Goal: Communication & Community: Ask a question

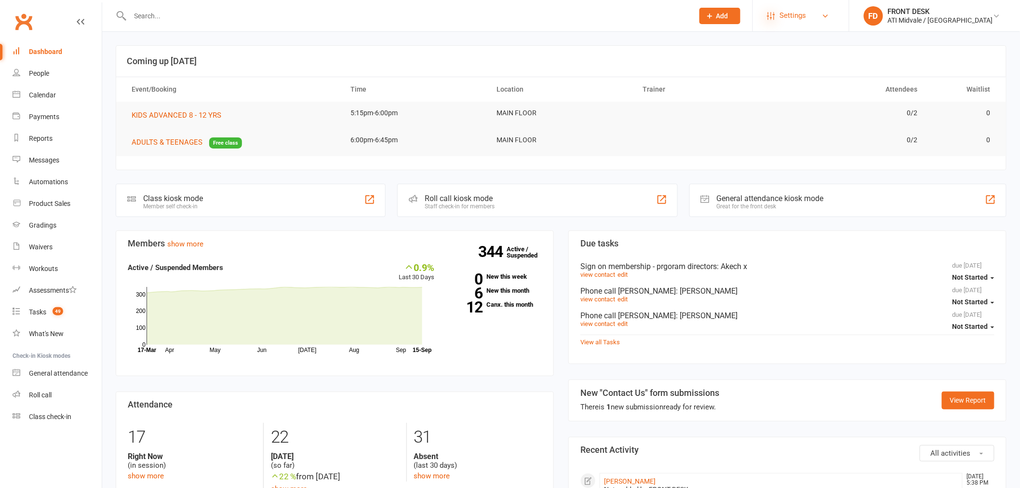
click at [775, 15] on icon at bounding box center [771, 16] width 8 height 8
click at [803, 155] on link "Account Profile" at bounding box center [801, 156] width 96 height 22
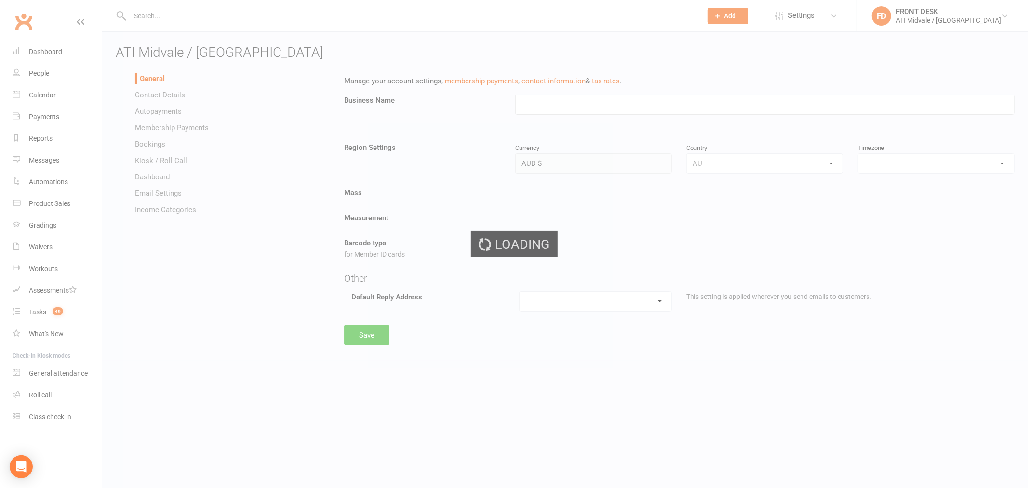
type input "ATI Midvale / [GEOGRAPHIC_DATA]"
select select "[GEOGRAPHIC_DATA]/[GEOGRAPHIC_DATA]"
select select "[EMAIL_ADDRESS][DOMAIN_NAME]"
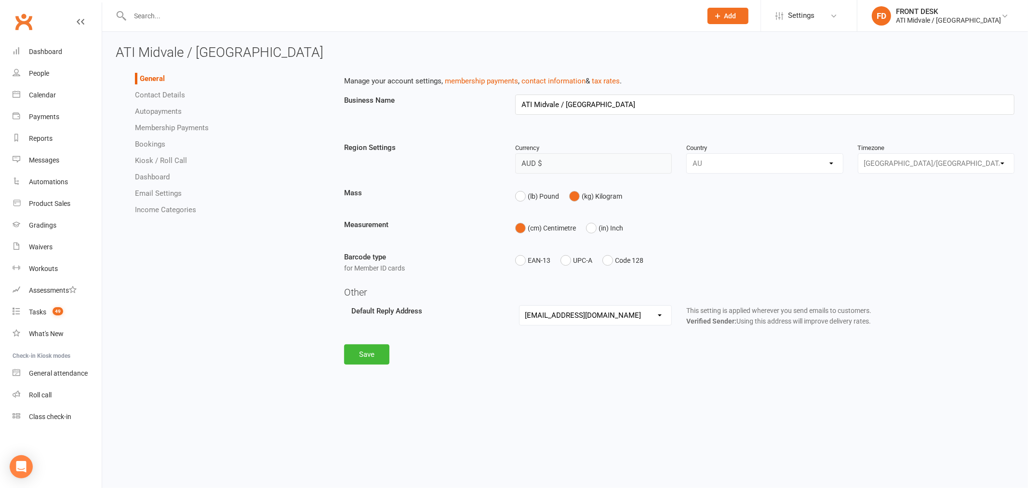
click at [161, 194] on link "Email Settings" at bounding box center [158, 193] width 47 height 9
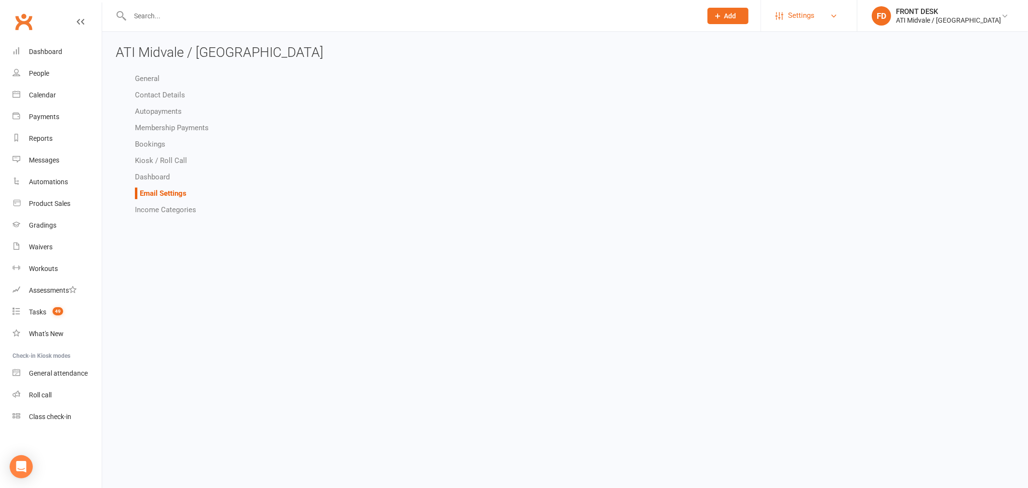
click at [814, 21] on span "Settings" at bounding box center [801, 16] width 27 height 22
click at [964, 18] on div "ATI Midvale / [GEOGRAPHIC_DATA]" at bounding box center [948, 20] width 105 height 9
click at [923, 41] on link "My profile" at bounding box center [942, 43] width 171 height 22
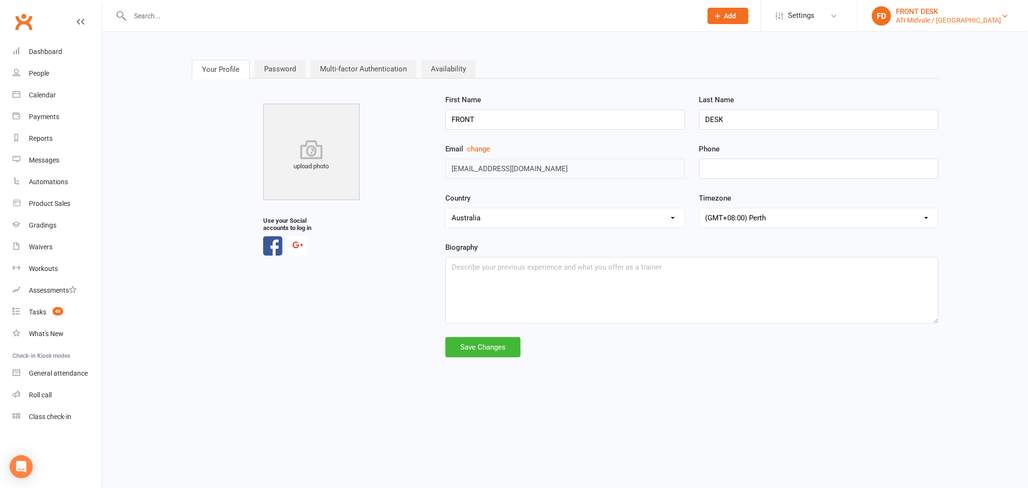
click at [936, 16] on div "ATI Midvale / [GEOGRAPHIC_DATA]" at bounding box center [948, 20] width 105 height 9
click at [901, 131] on link "Sign out" at bounding box center [942, 133] width 171 height 22
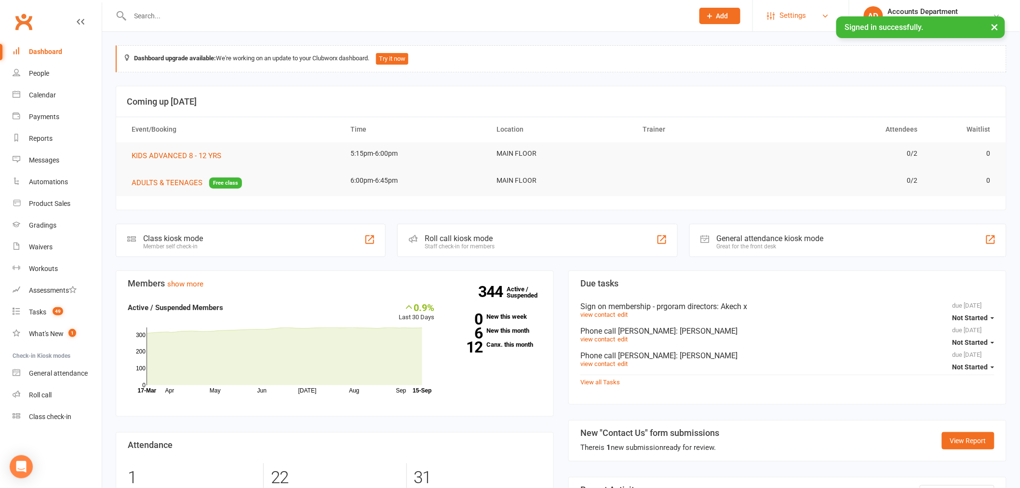
click at [806, 15] on span "Settings" at bounding box center [793, 16] width 27 height 22
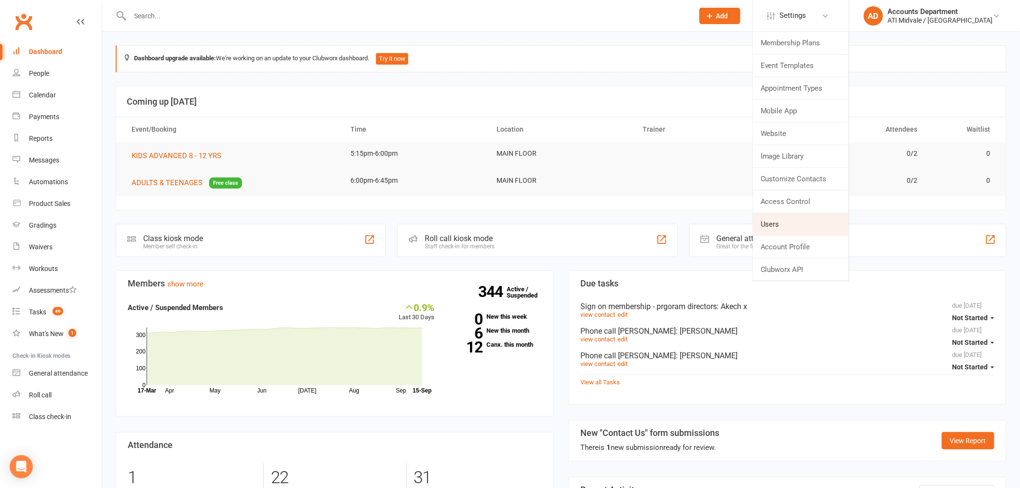
click at [796, 224] on link "Users" at bounding box center [801, 224] width 96 height 22
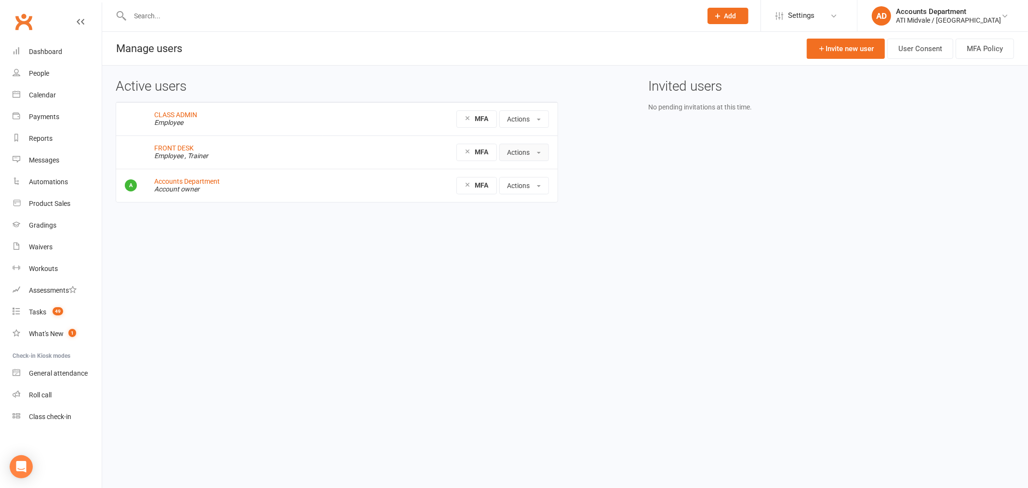
click at [532, 151] on button "Actions" at bounding box center [524, 152] width 50 height 17
click at [174, 147] on link "FRONT DESK" at bounding box center [174, 148] width 40 height 8
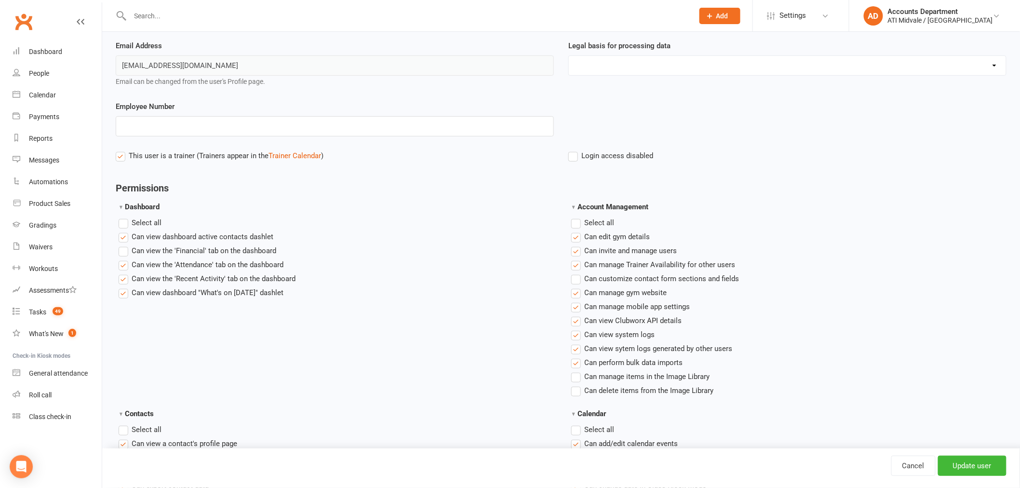
scroll to position [107, 0]
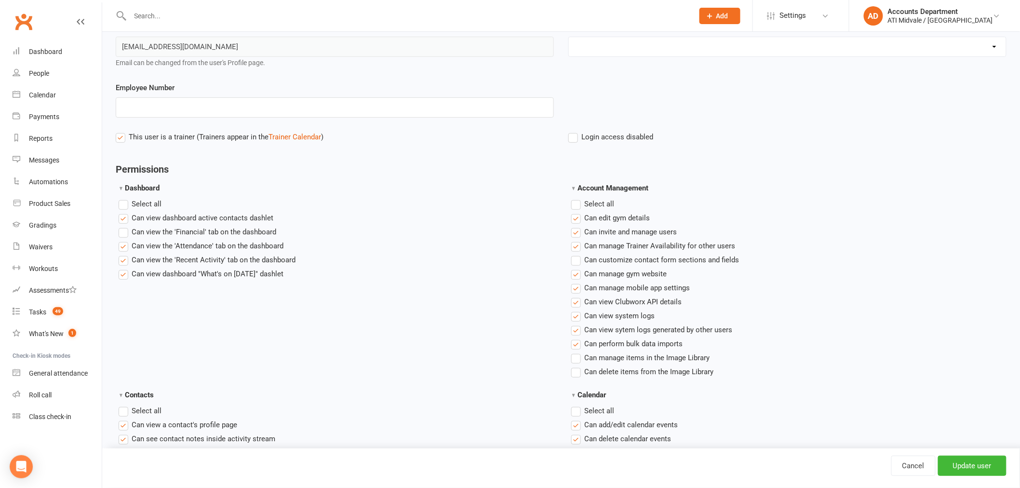
click at [576, 204] on label "Select all" at bounding box center [592, 204] width 43 height 12
click at [576, 198] on input "Account Management" at bounding box center [574, 198] width 6 height 0
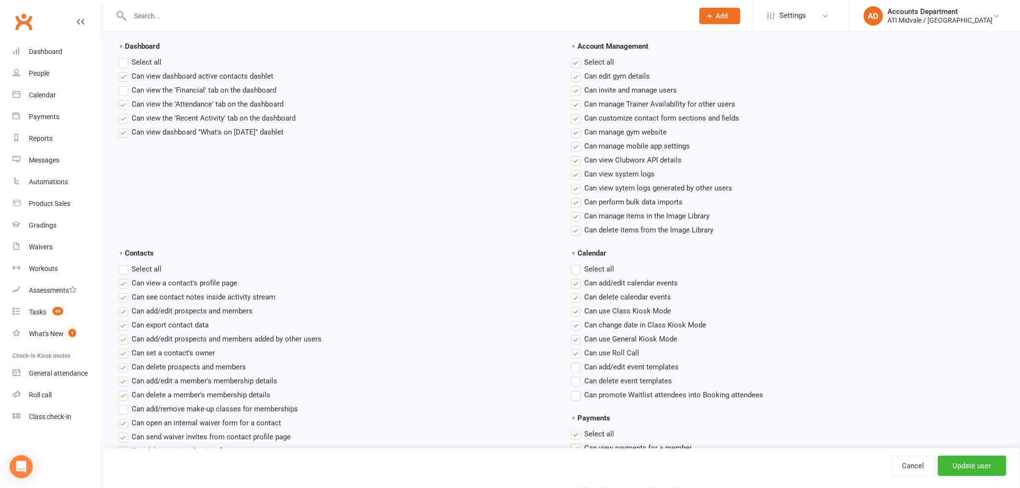
scroll to position [267, 0]
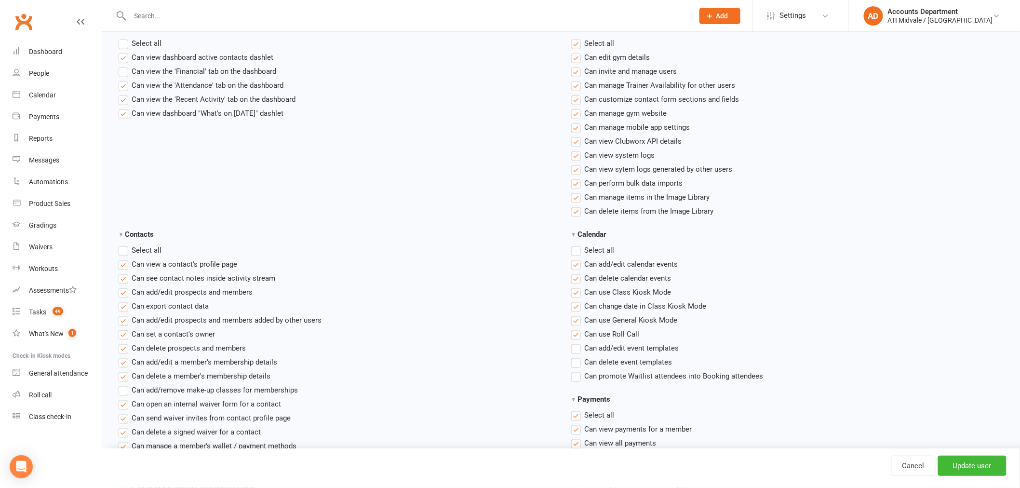
click at [123, 249] on label "Select all" at bounding box center [140, 250] width 43 height 12
click at [123, 244] on input "Contacts" at bounding box center [122, 244] width 6 height 0
click at [576, 253] on label "Select all" at bounding box center [592, 250] width 43 height 12
click at [576, 244] on input "Calendar" at bounding box center [574, 244] width 6 height 0
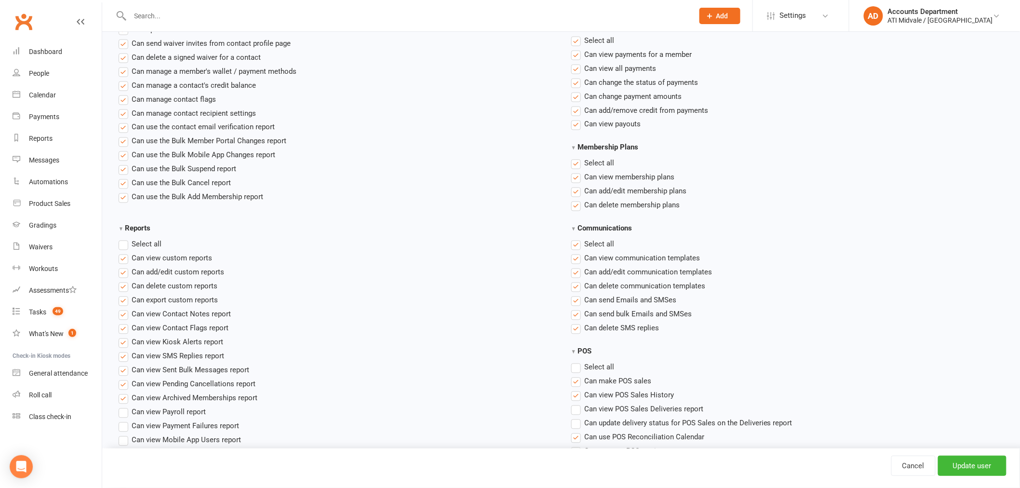
scroll to position [642, 0]
click at [126, 245] on label "Select all" at bounding box center [140, 244] width 43 height 12
click at [125, 238] on input "Reports" at bounding box center [122, 238] width 6 height 0
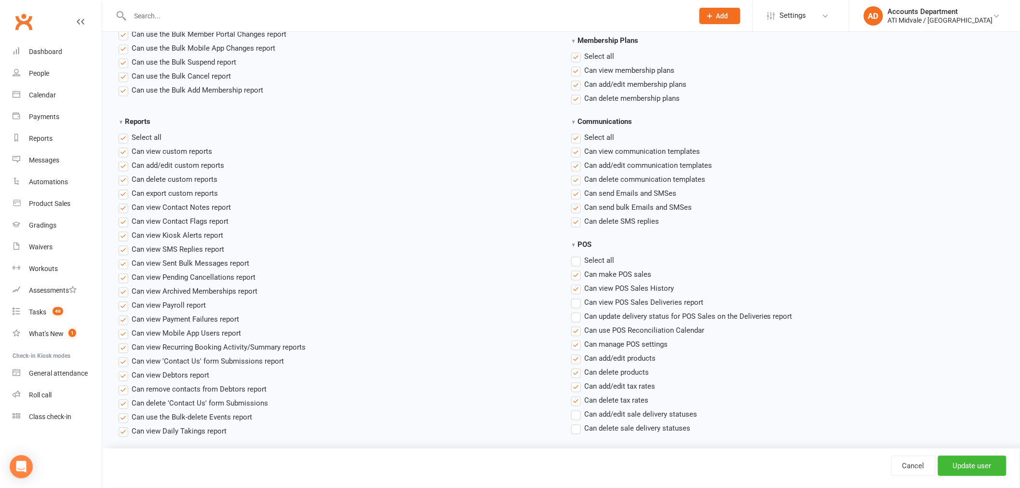
scroll to position [749, 0]
drag, startPoint x: 574, startPoint y: 261, endPoint x: 572, endPoint y: 304, distance: 42.9
click at [574, 261] on label "Select all" at bounding box center [592, 260] width 43 height 12
click at [574, 254] on input "POS" at bounding box center [574, 254] width 6 height 0
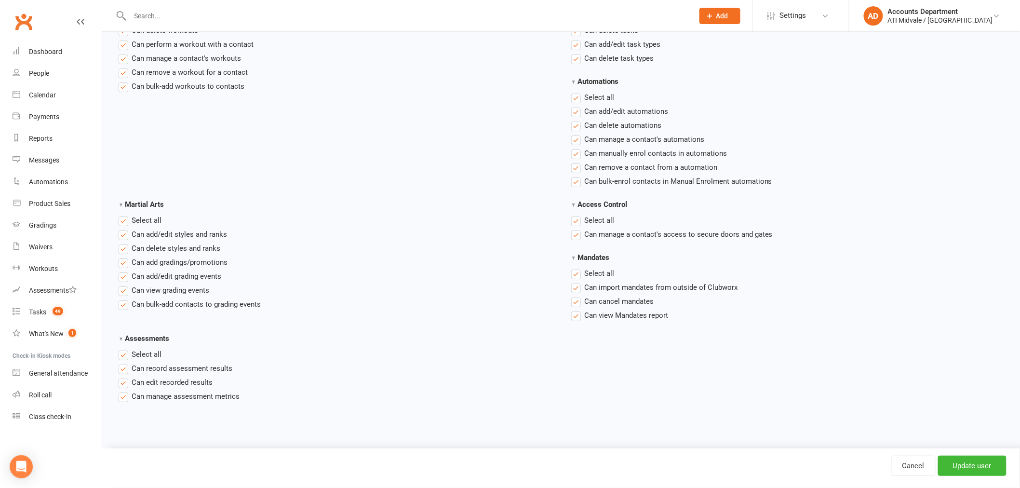
scroll to position [1355, 0]
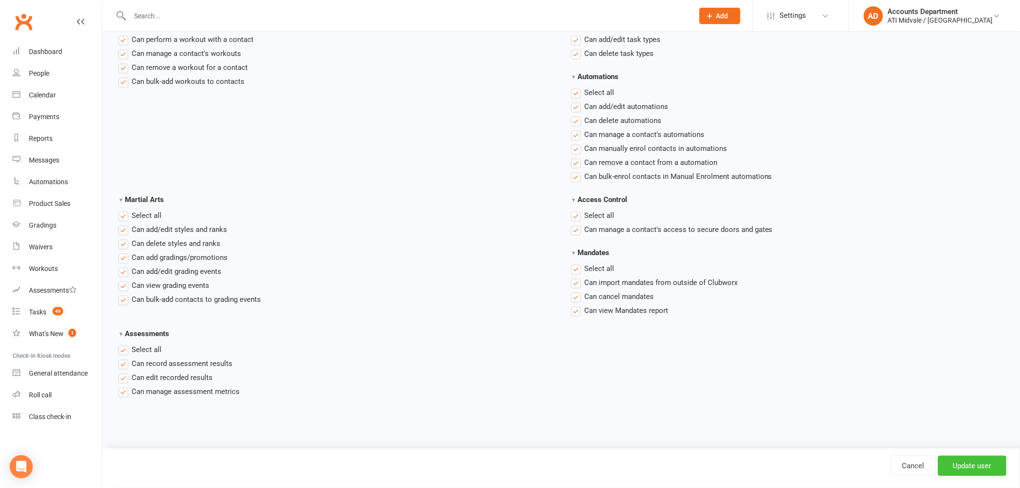
click at [970, 461] on input "Update user" at bounding box center [972, 465] width 68 height 20
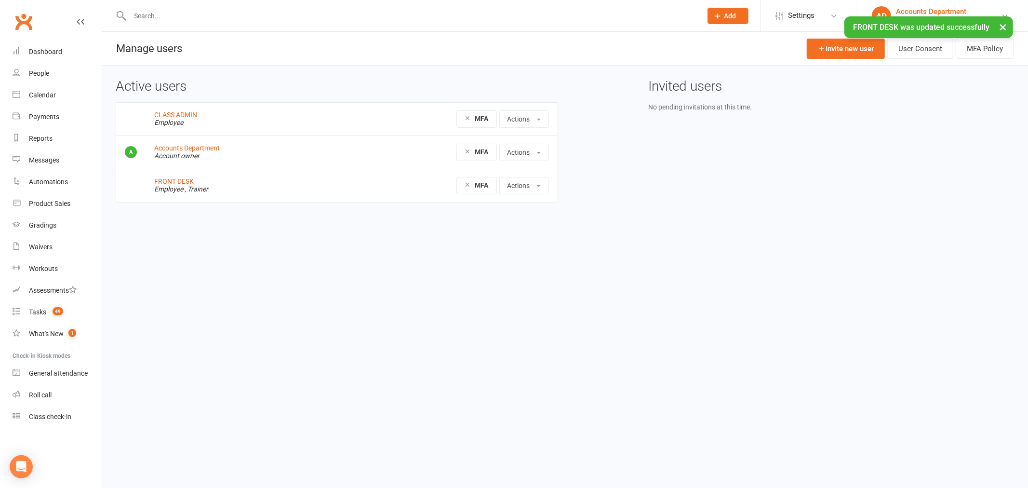
click at [966, 7] on div "Accounts Department" at bounding box center [948, 11] width 105 height 9
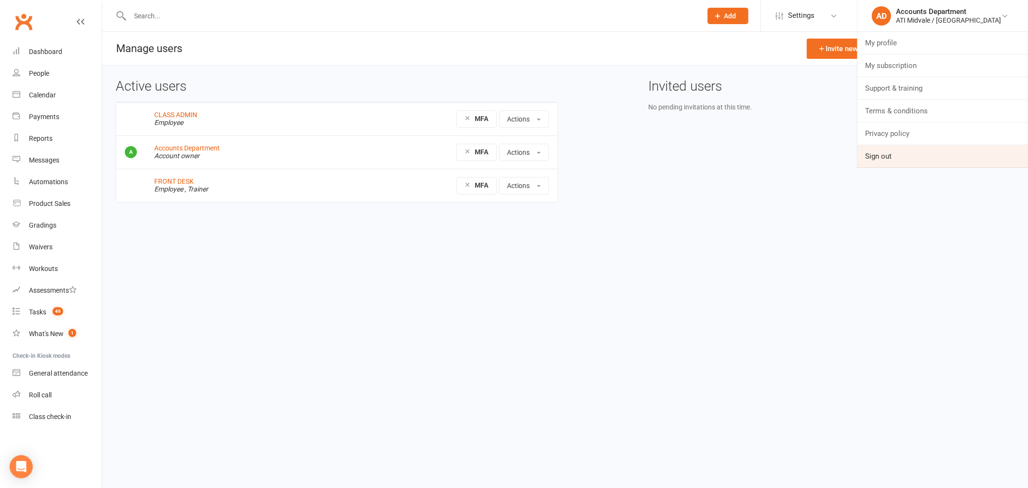
click at [923, 157] on link "Sign out" at bounding box center [942, 156] width 171 height 22
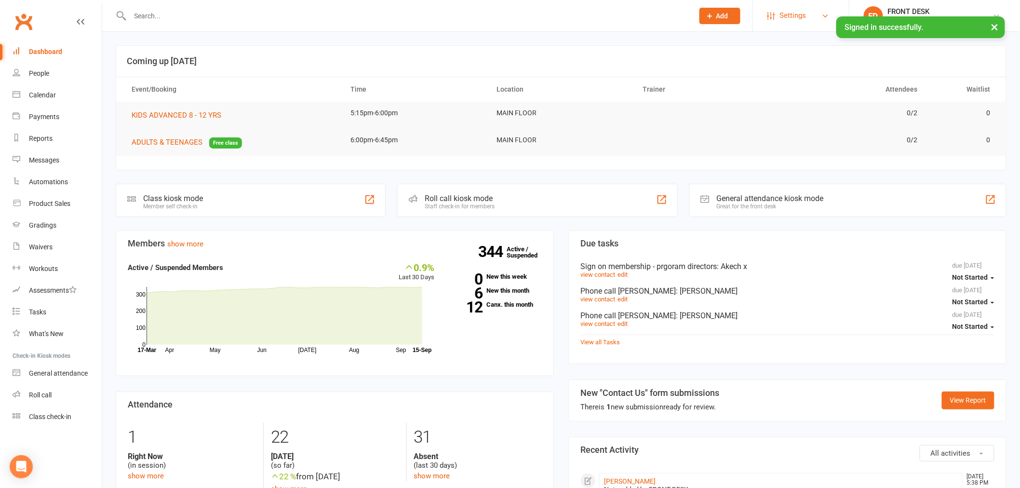
click at [802, 21] on link "Settings" at bounding box center [800, 16] width 67 height 22
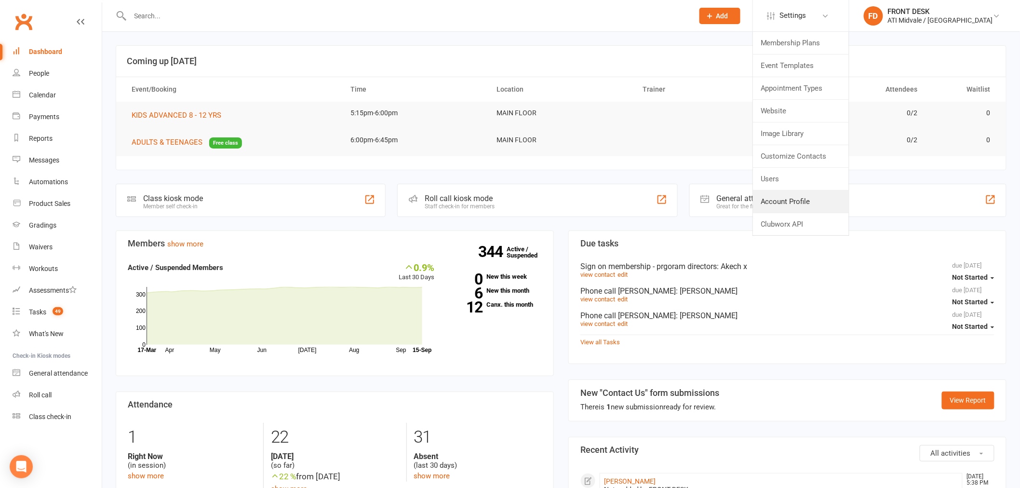
drag, startPoint x: 806, startPoint y: 199, endPoint x: 807, endPoint y: 208, distance: 9.3
click at [805, 199] on link "Account Profile" at bounding box center [801, 201] width 96 height 22
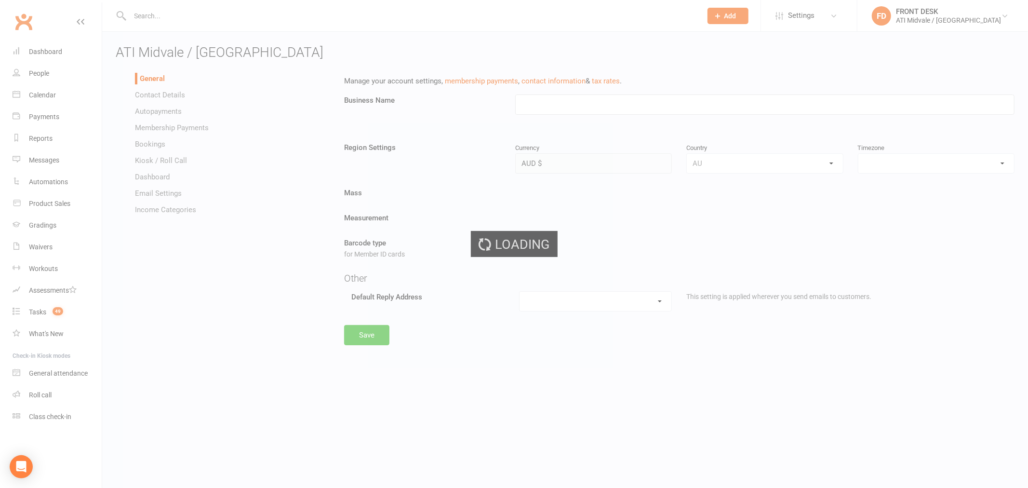
type input "ATI Midvale / [GEOGRAPHIC_DATA]"
select select "[GEOGRAPHIC_DATA]/[GEOGRAPHIC_DATA]"
select select "[EMAIL_ADDRESS][DOMAIN_NAME]"
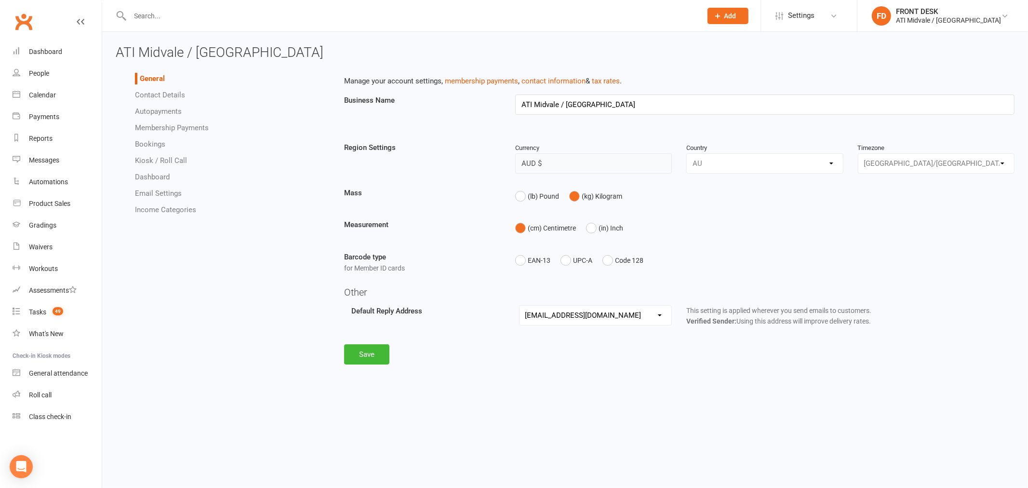
click at [160, 193] on link "Email Settings" at bounding box center [158, 193] width 47 height 9
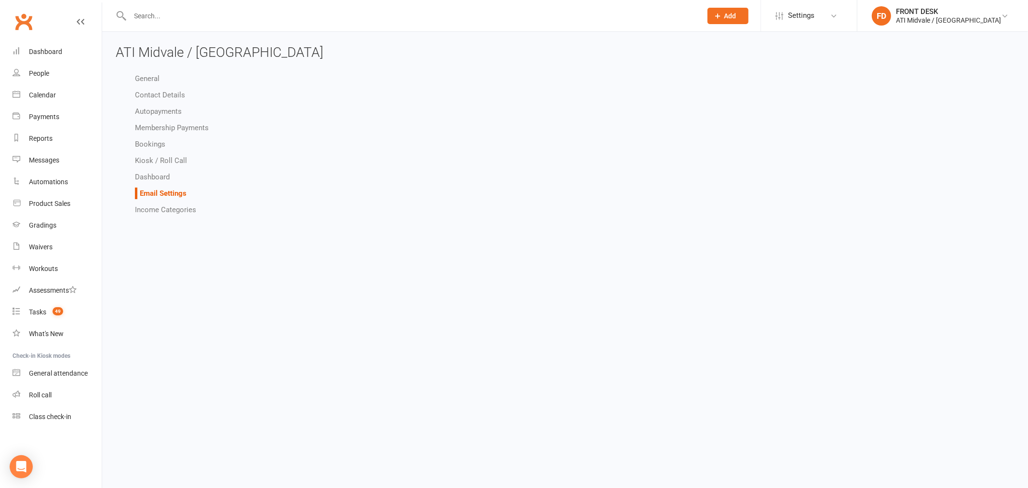
click at [170, 193] on link "Email Settings" at bounding box center [163, 193] width 47 height 9
click at [24, 467] on icon "Open Intercom Messenger" at bounding box center [20, 466] width 11 height 13
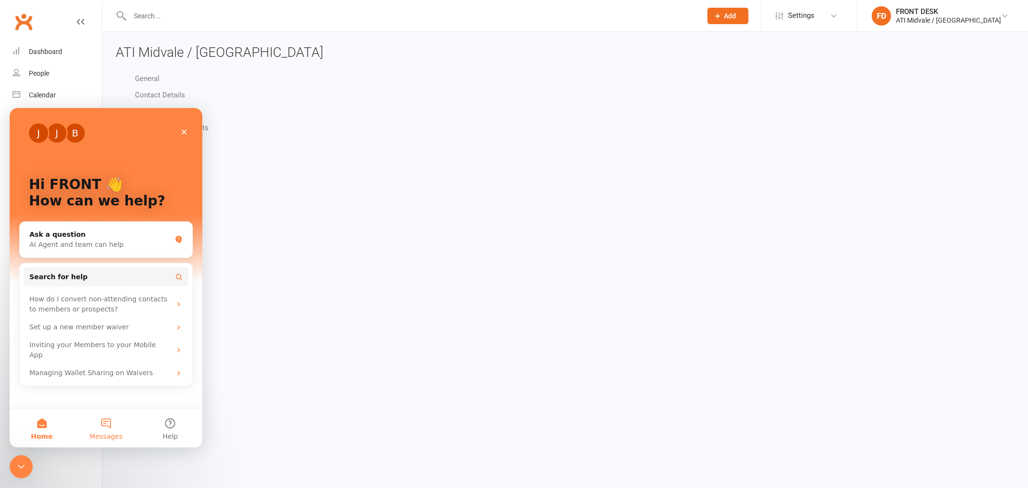
click at [106, 423] on button "Messages" at bounding box center [106, 427] width 64 height 39
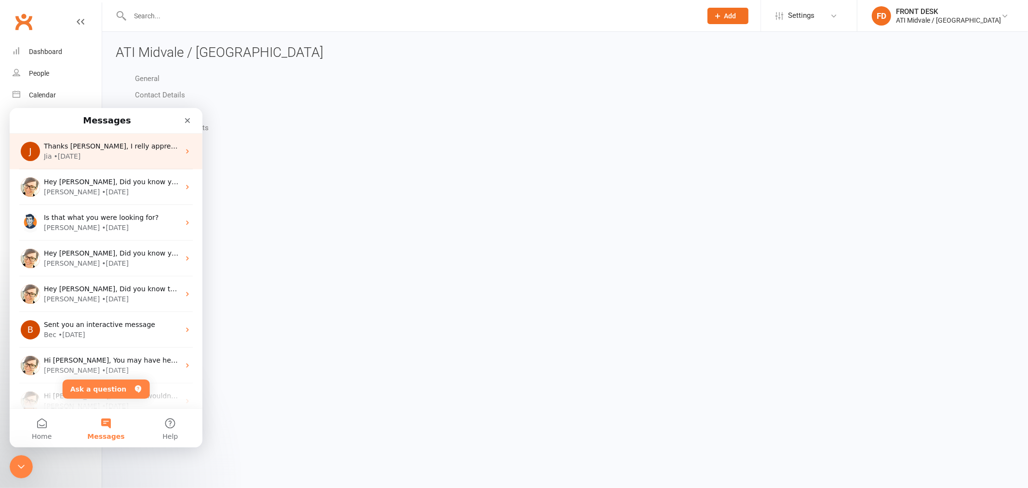
click at [98, 148] on span "Thanks [PERSON_NAME], I relly appreciate the help 👍" at bounding box center [136, 146] width 184 height 8
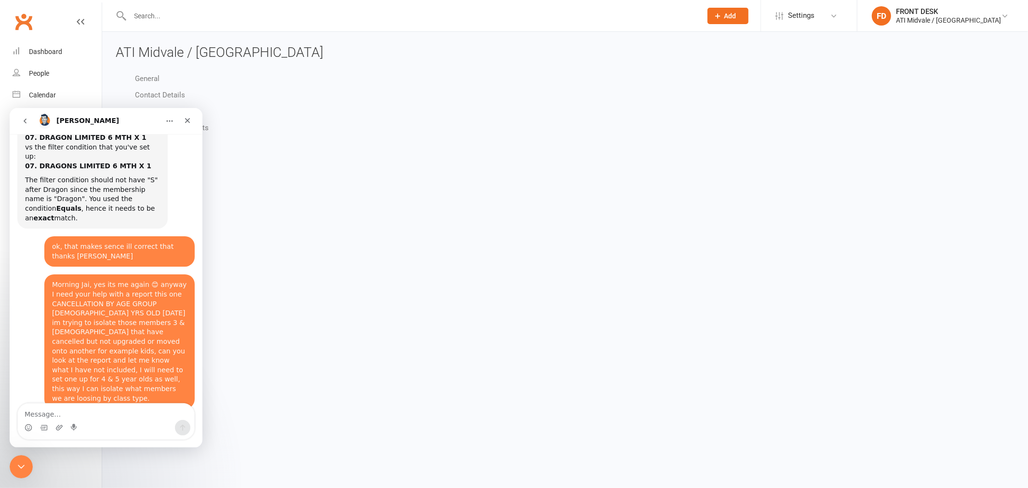
scroll to position [1214, 0]
click at [94, 410] on textarea "Message…" at bounding box center [106, 411] width 176 height 16
type textarea "Hi Jai"
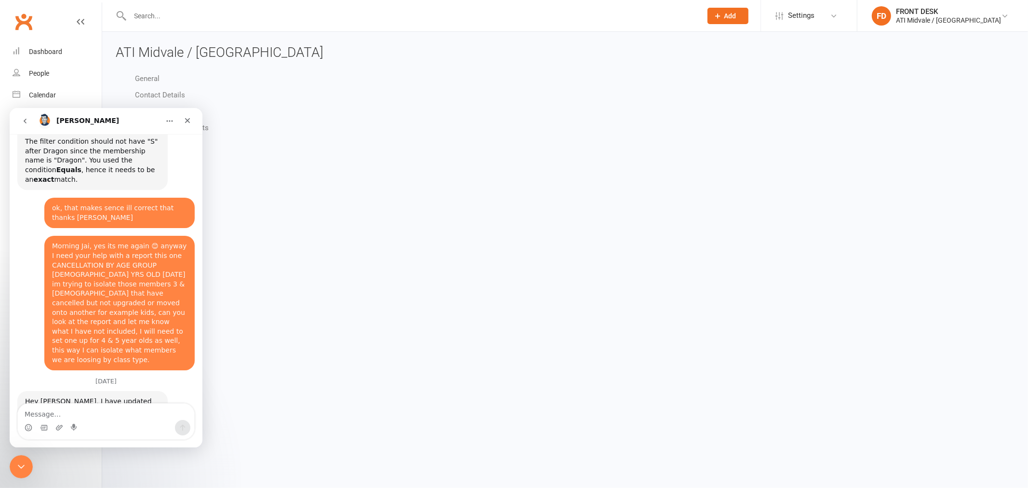
scroll to position [1256, 0]
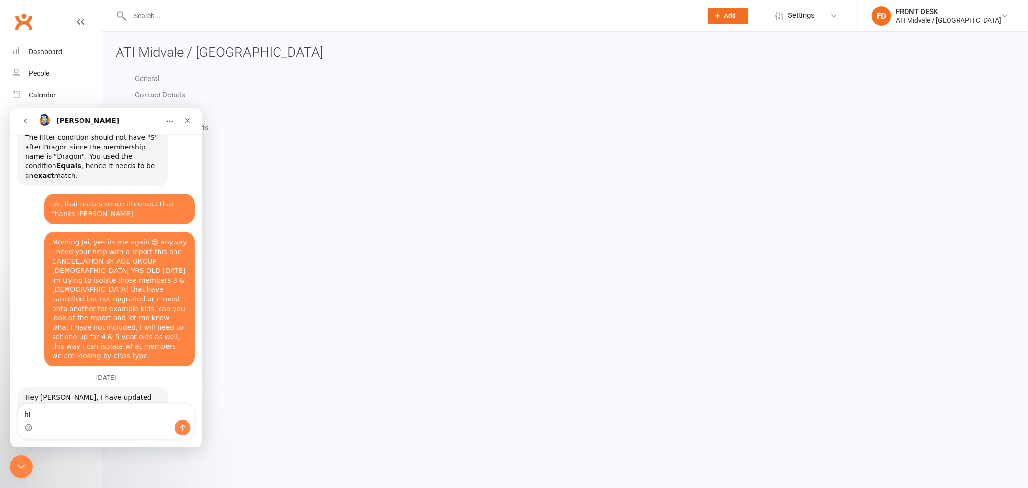
type textarea "h"
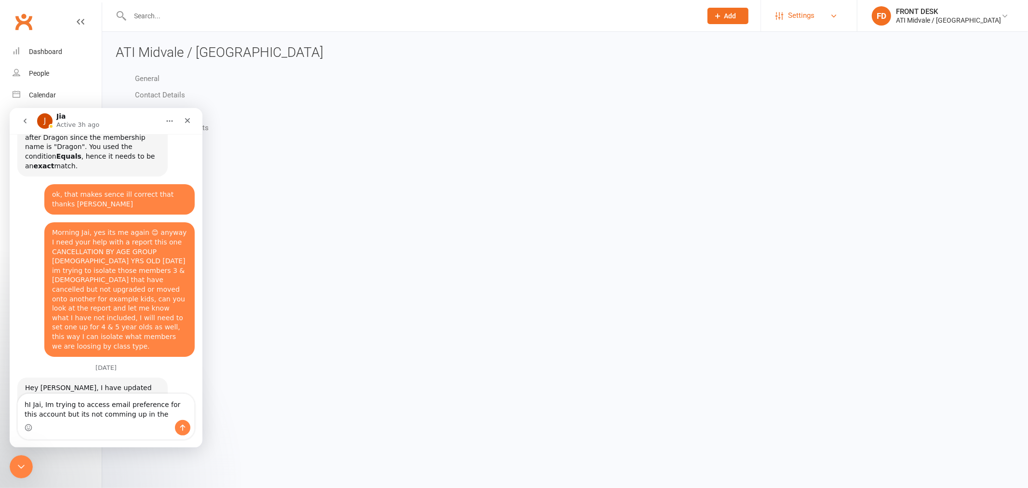
type textarea "hI Jai, Im trying to access email preference for this account but its not commi…"
click at [814, 17] on span "Settings" at bounding box center [801, 16] width 27 height 22
click at [822, 202] on link "Account Profile" at bounding box center [809, 201] width 96 height 22
click at [814, 17] on span "Settings" at bounding box center [801, 16] width 27 height 22
drag, startPoint x: 662, startPoint y: 203, endPoint x: 627, endPoint y: 227, distance: 42.0
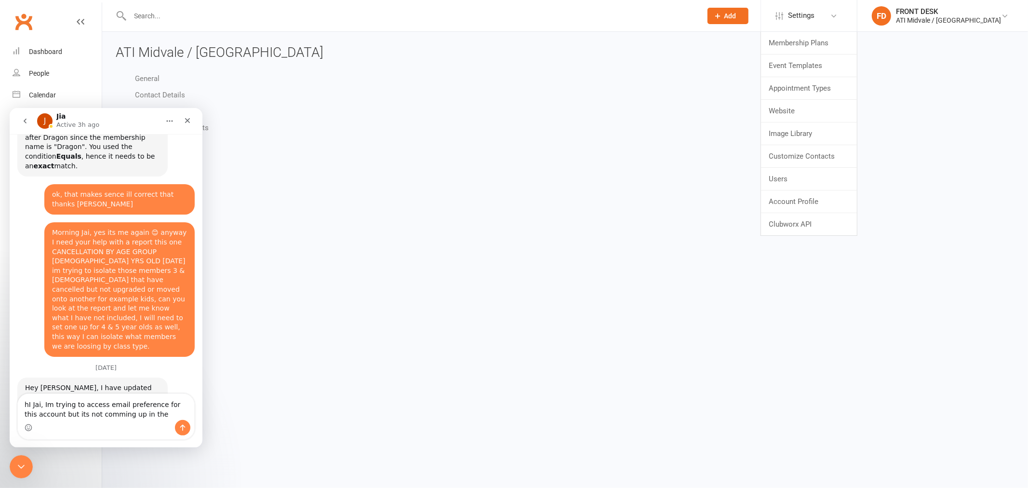
click at [662, 203] on div "General Contact Details Autopayments Membership Payments Bookings Kiosk / Roll …" at bounding box center [564, 144] width 913 height 152
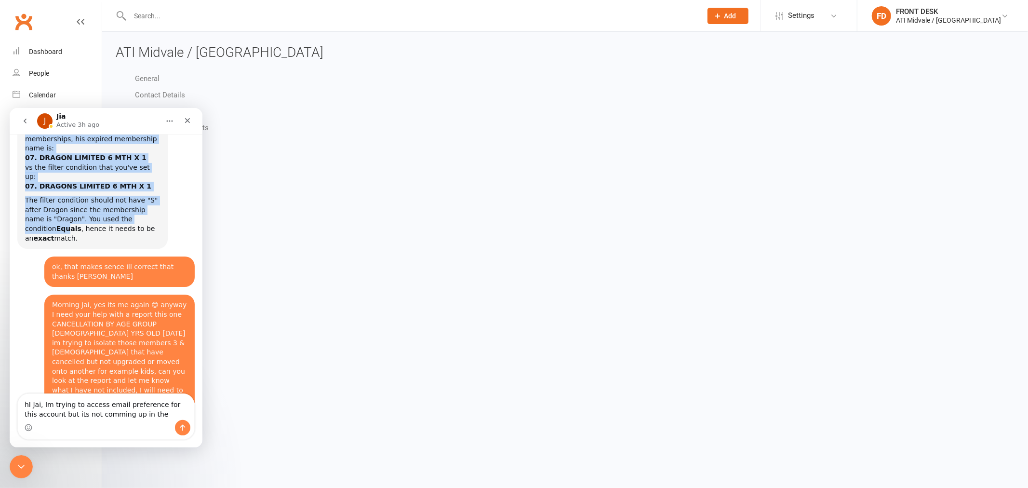
drag, startPoint x: 105, startPoint y: 120, endPoint x: 136, endPoint y: 137, distance: 36.0
click at [136, 137] on div "J Jia Active 3h ago Hi - how can we help you? Hey LEAH, Did you know your membe…" at bounding box center [106, 276] width 193 height 339
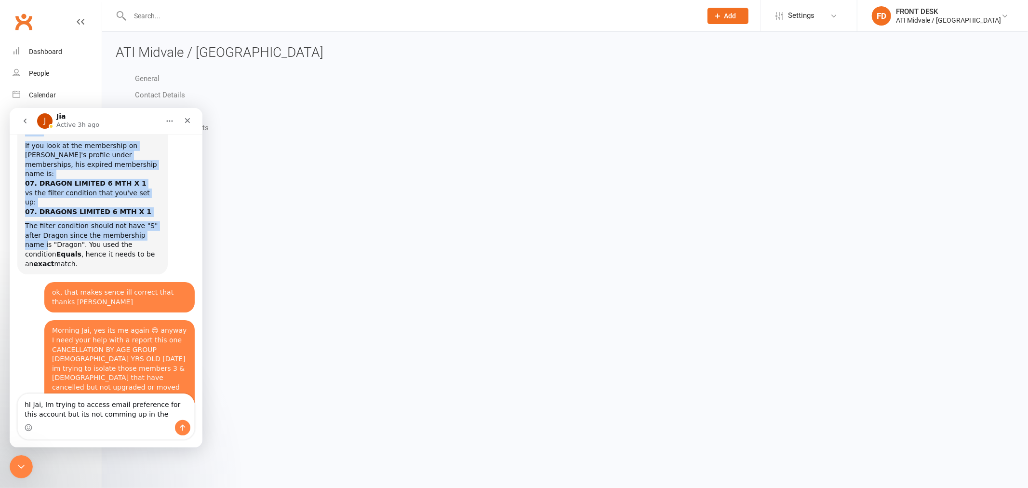
click at [129, 123] on div "J Jia Active 3h ago" at bounding box center [98, 120] width 122 height 17
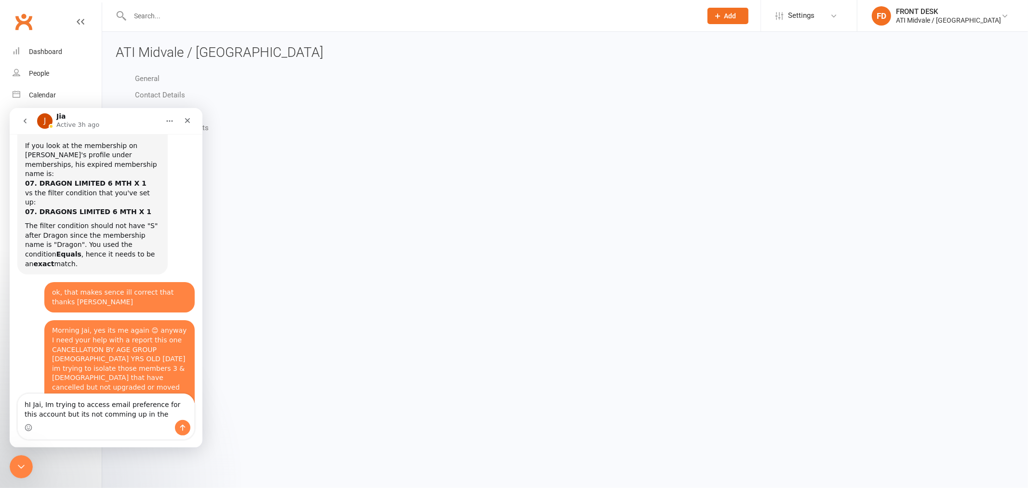
click at [25, 123] on icon "go back" at bounding box center [25, 121] width 8 height 8
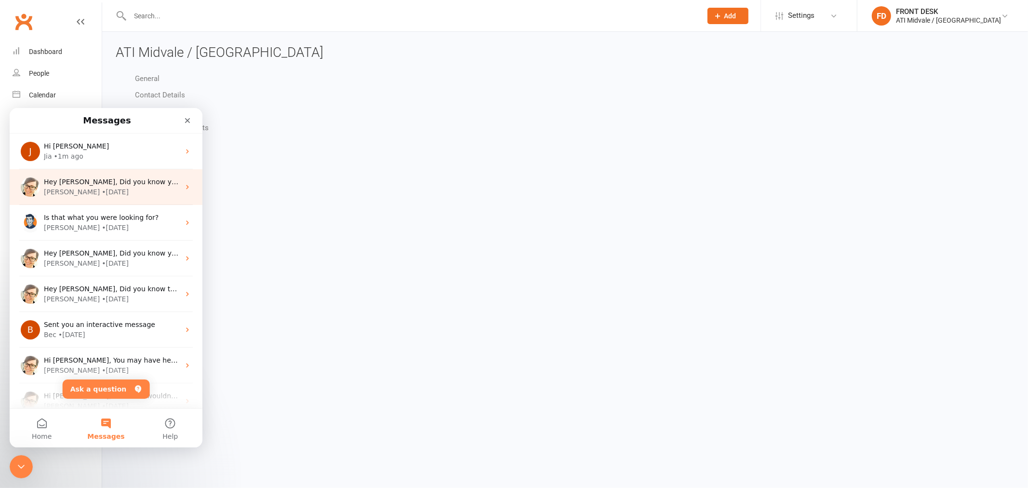
scroll to position [0, 0]
drag, startPoint x: 20, startPoint y: 462, endPoint x: 144, endPoint y: 905, distance: 459.4
click at [20, 462] on icon "Close Intercom Messenger" at bounding box center [20, 465] width 12 height 12
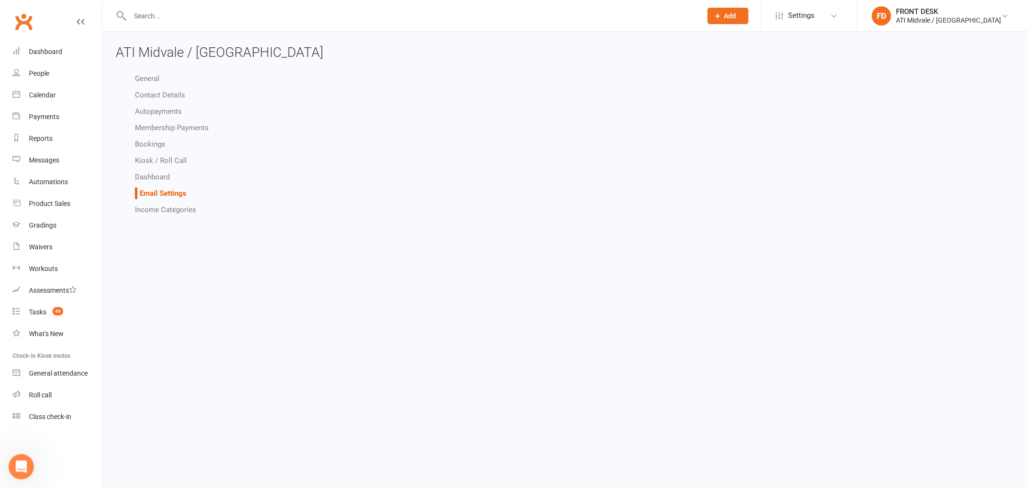
click at [19, 468] on icon "Open Intercom Messenger" at bounding box center [20, 465] width 16 height 16
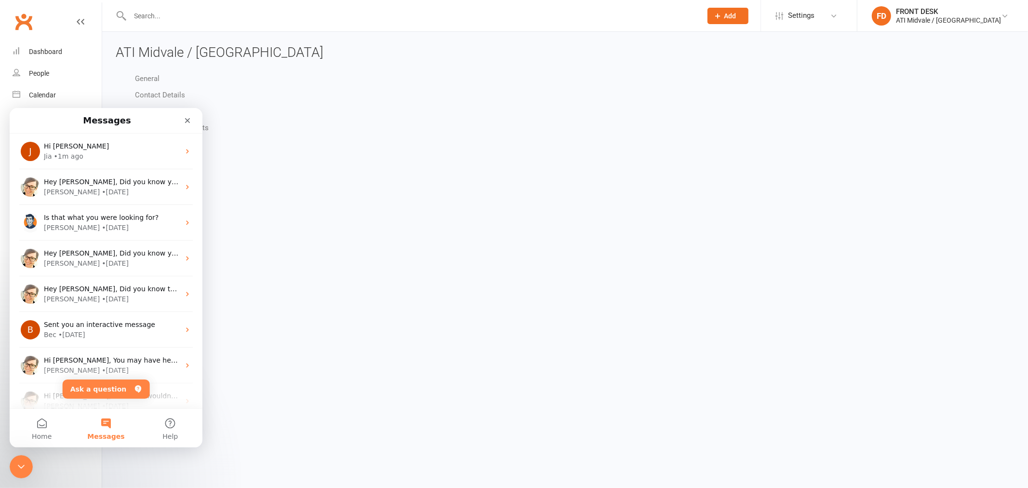
click at [106, 426] on button "Messages" at bounding box center [106, 427] width 64 height 39
click at [148, 152] on div "Jia • 1m ago" at bounding box center [112, 156] width 136 height 10
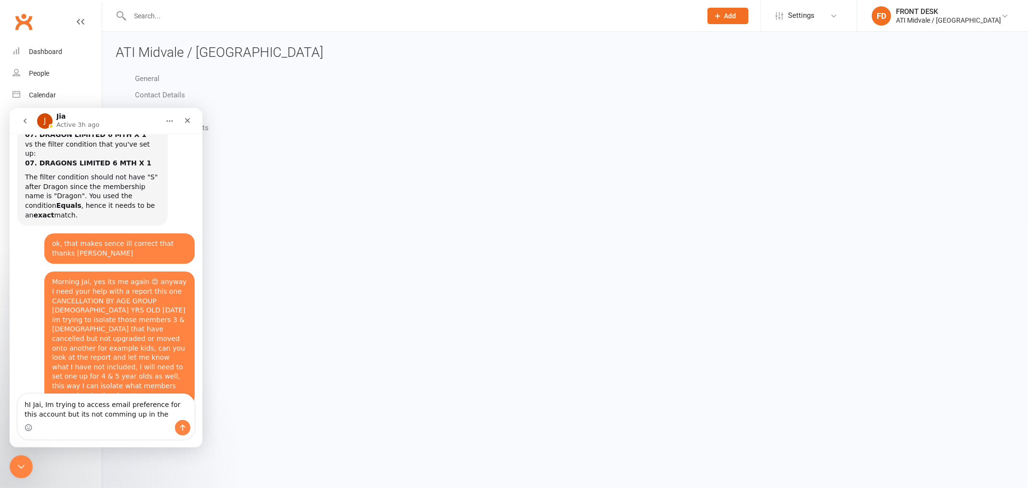
scroll to position [1265, 0]
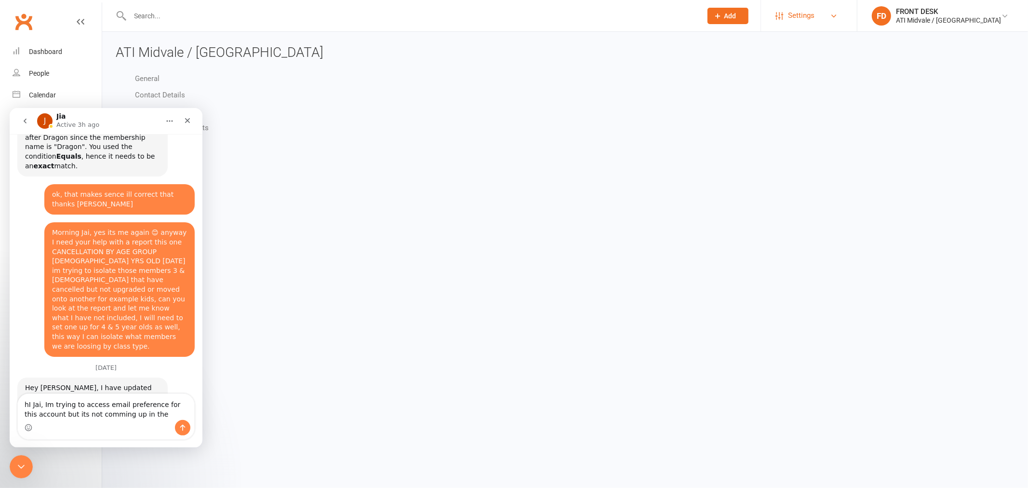
click at [814, 14] on span "Settings" at bounding box center [801, 16] width 27 height 22
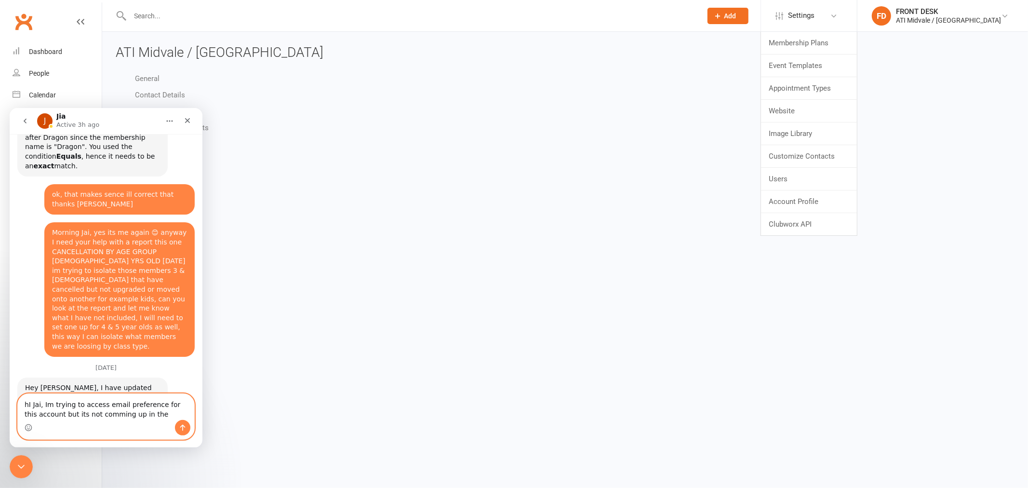
click at [152, 414] on textarea "hI Jai, Im trying to access email preference for this account but its not commi…" at bounding box center [106, 406] width 176 height 26
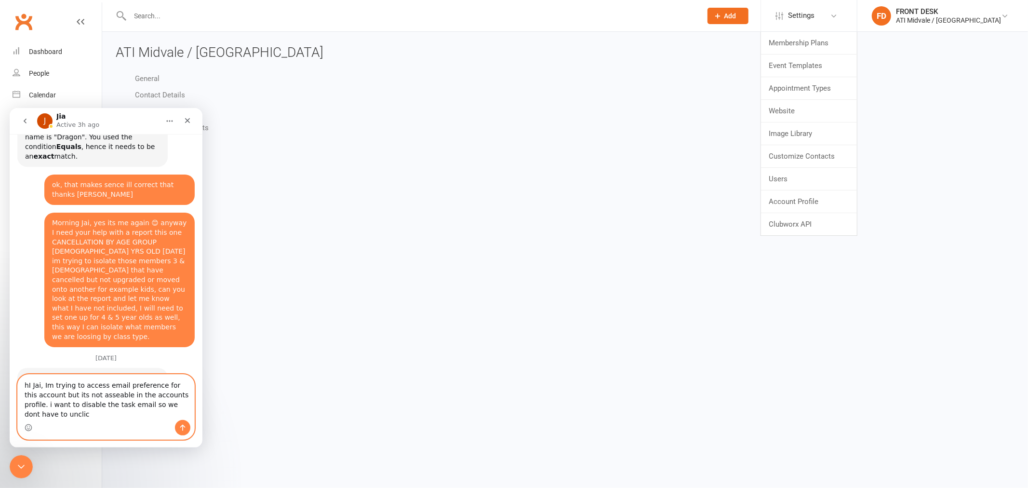
scroll to position [1285, 0]
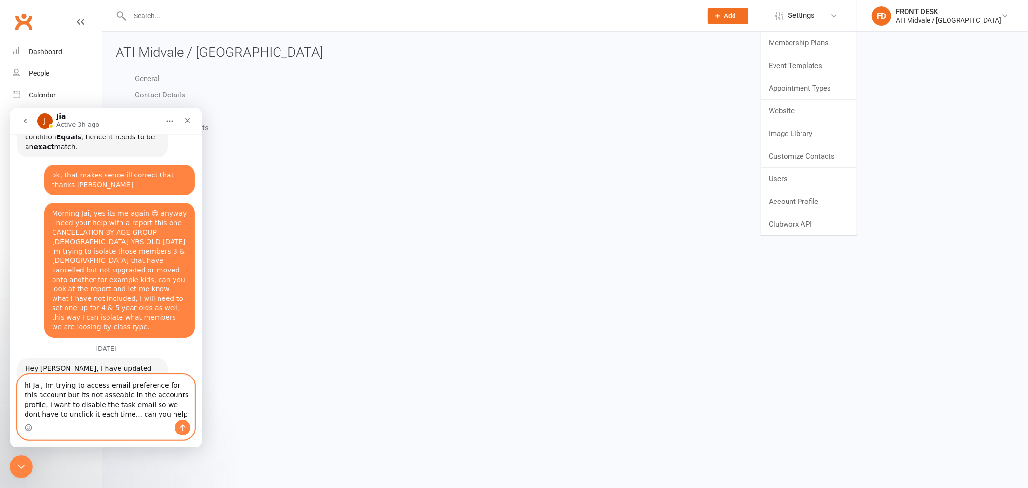
type textarea "hI Jai, Im trying to access email preference for this account but its not assea…"
drag, startPoint x: 183, startPoint y: 428, endPoint x: 176, endPoint y: 428, distance: 6.8
click at [182, 427] on icon "Send a message…" at bounding box center [183, 427] width 8 height 8
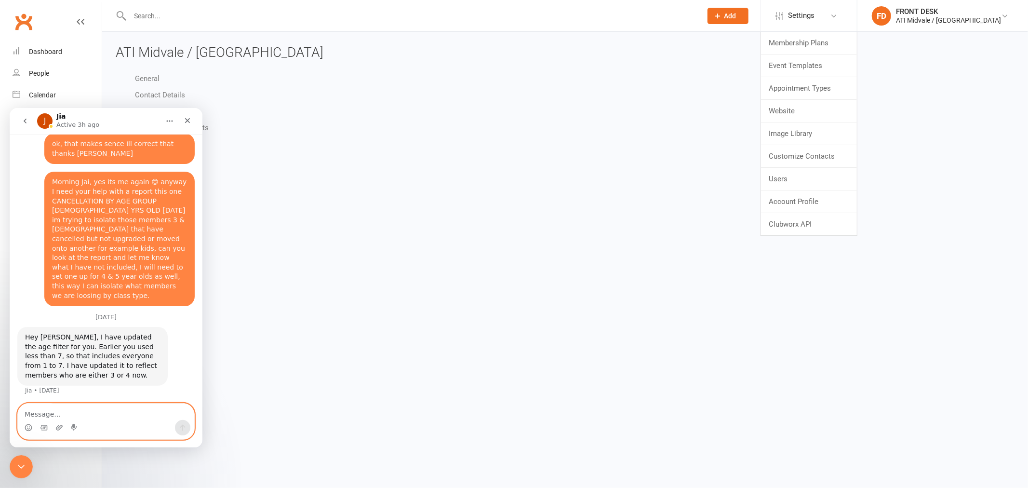
click at [107, 407] on textarea "Message…" at bounding box center [106, 411] width 176 height 16
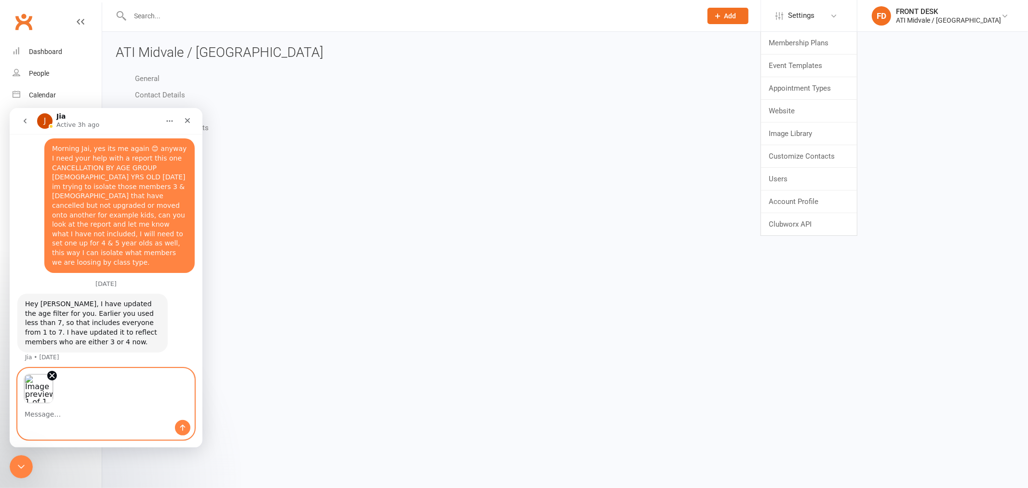
scroll to position [1351, 0]
click at [179, 423] on icon "Send a message…" at bounding box center [183, 427] width 8 height 8
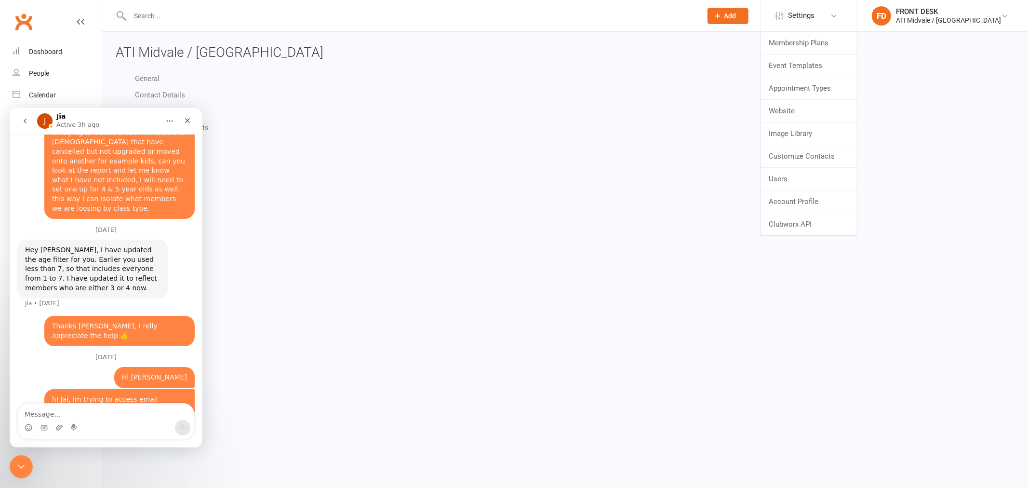
scroll to position [1457, 0]
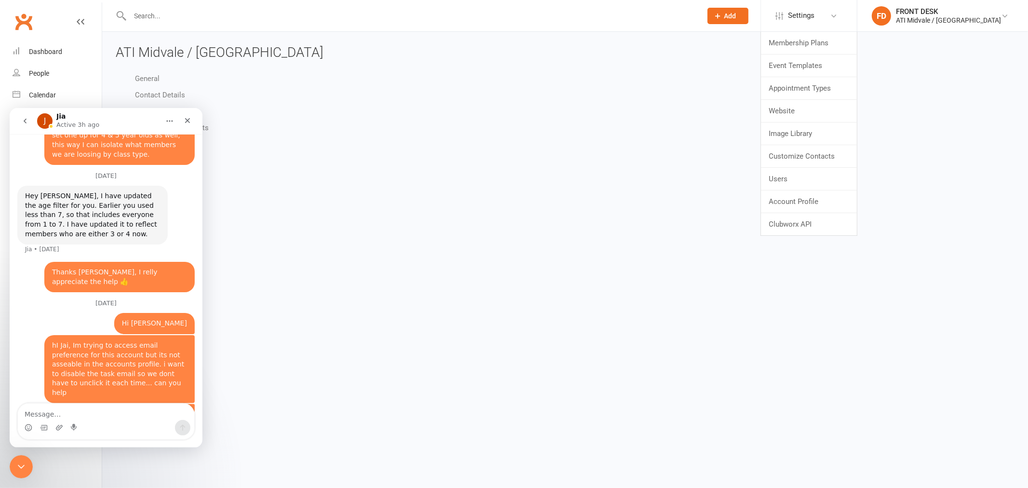
click at [363, 234] on html "Prospect Member Non-attending contact Class / event Appointment Grading event T…" at bounding box center [514, 117] width 1028 height 234
click at [138, 414] on textarea "Message…" at bounding box center [106, 411] width 176 height 16
click at [138, 411] on textarea "Message…" at bounding box center [106, 411] width 176 height 16
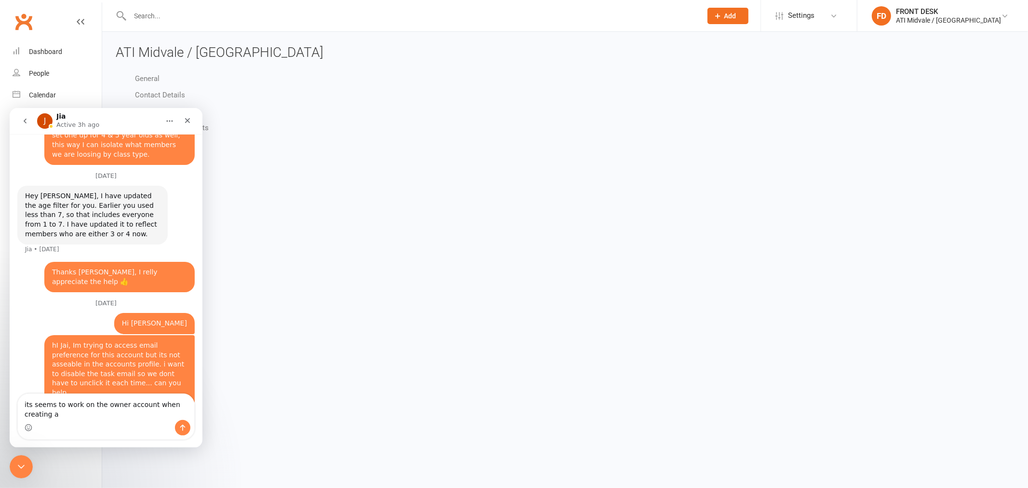
scroll to position [1467, 0]
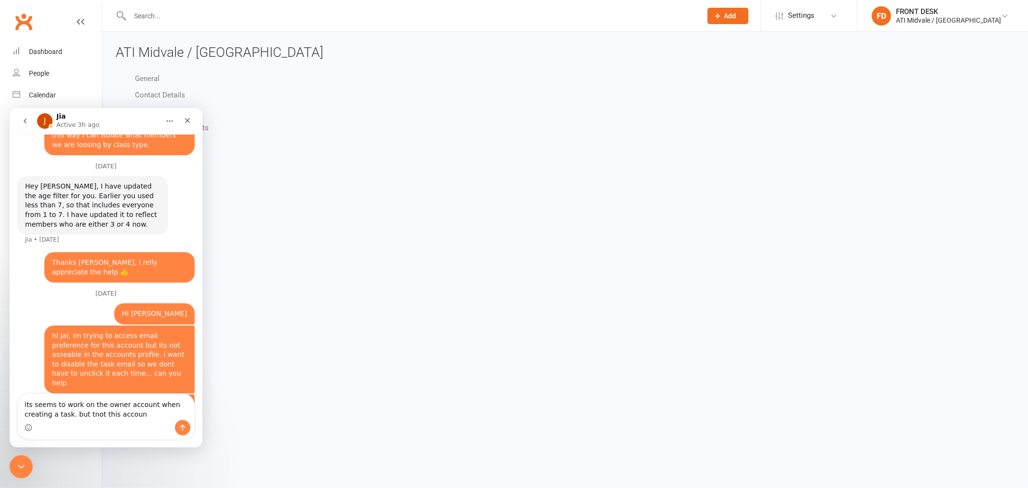
type textarea "its seems to work on the owner account when creating a task. but tnot this acco…"
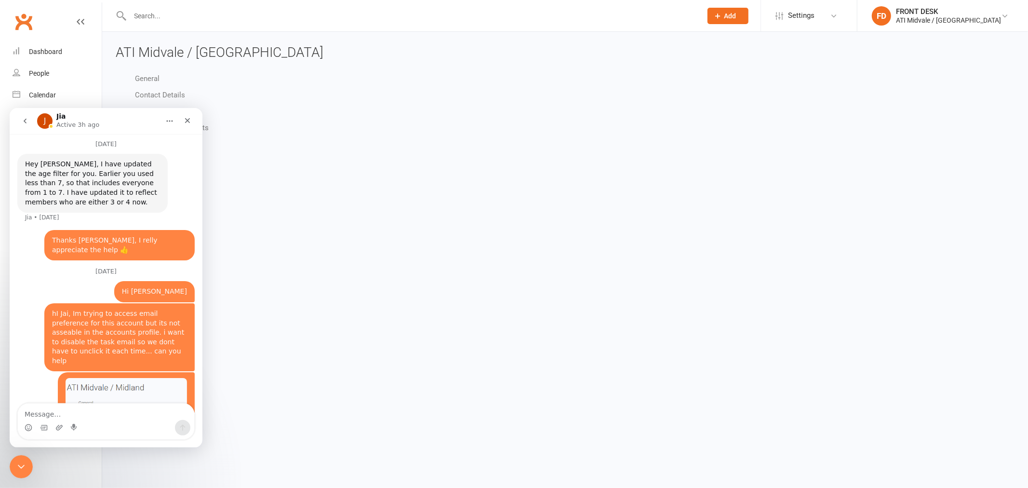
scroll to position [1488, 0]
click at [26, 120] on icon "go back" at bounding box center [25, 121] width 8 height 8
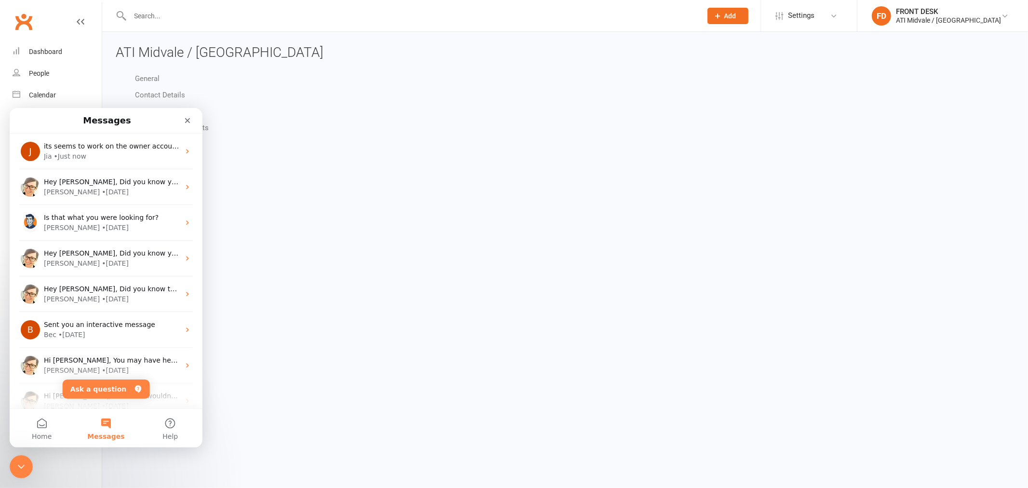
click at [392, 213] on div "General Contact Details Autopayments Membership Payments Bookings Kiosk / Roll …" at bounding box center [564, 144] width 913 height 152
click at [188, 120] on icon "Close" at bounding box center [187, 120] width 5 height 5
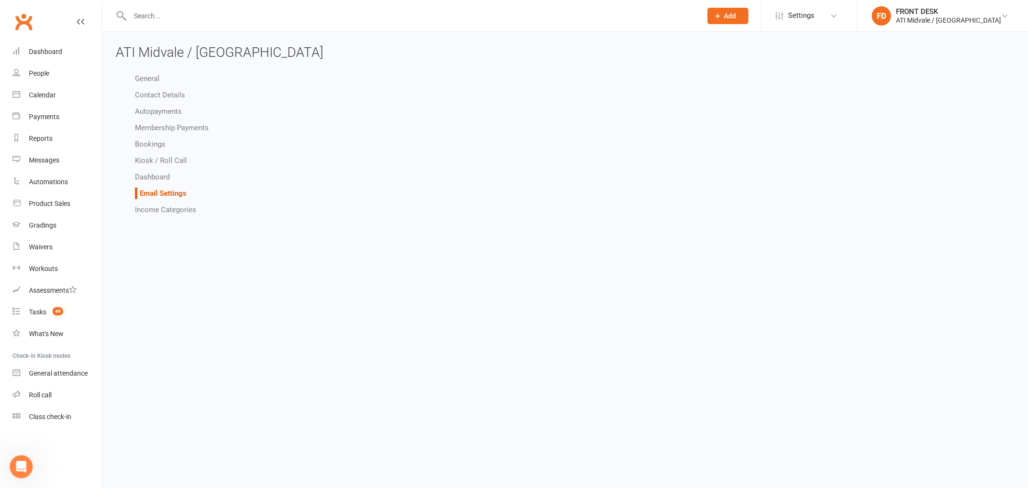
drag, startPoint x: 384, startPoint y: 302, endPoint x: 463, endPoint y: 326, distance: 82.3
click at [383, 234] on html "Prospect Member Non-attending contact Class / event Appointment Grading event T…" at bounding box center [514, 117] width 1028 height 234
click at [44, 55] on div "Dashboard" at bounding box center [45, 52] width 33 height 8
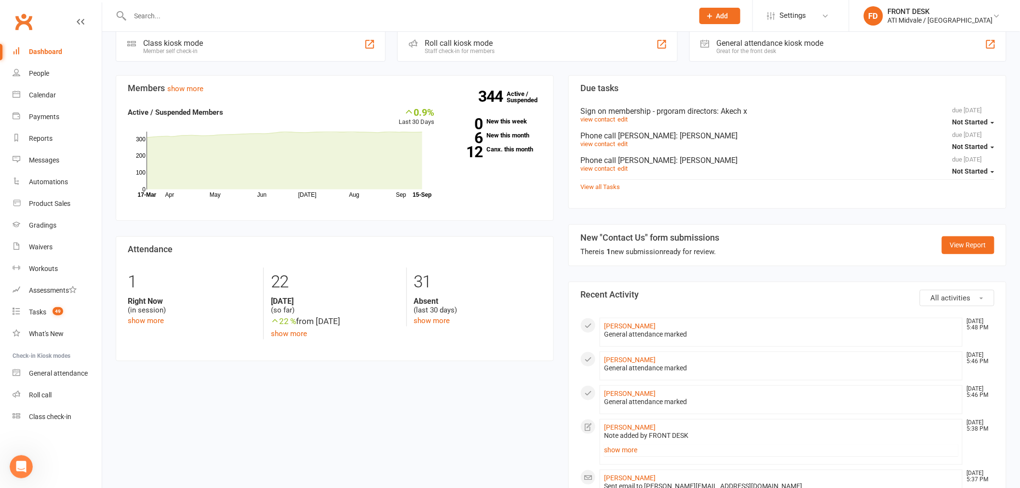
scroll to position [107, 0]
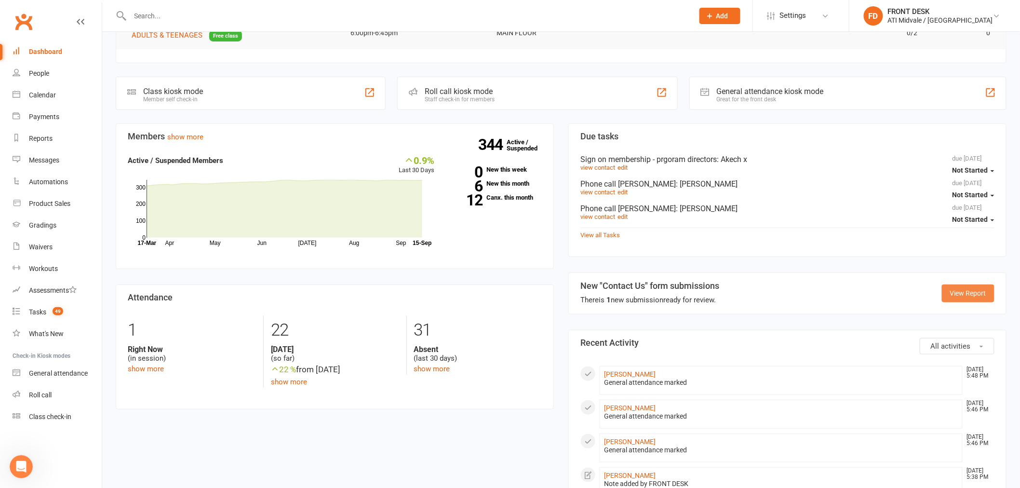
click at [956, 295] on link "View Report" at bounding box center [968, 292] width 53 height 17
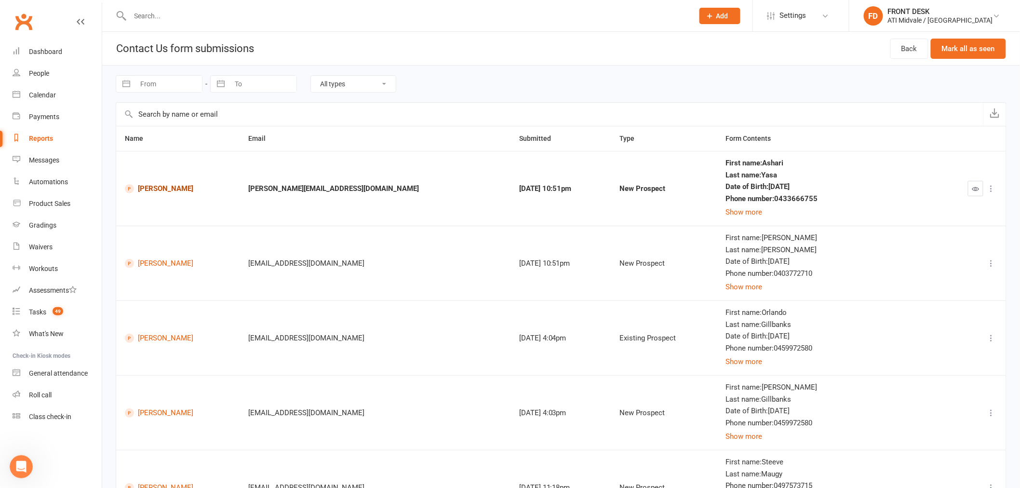
click at [165, 189] on link "Ashari Yasa" at bounding box center [178, 188] width 106 height 9
click at [974, 185] on icon "button" at bounding box center [975, 188] width 7 height 7
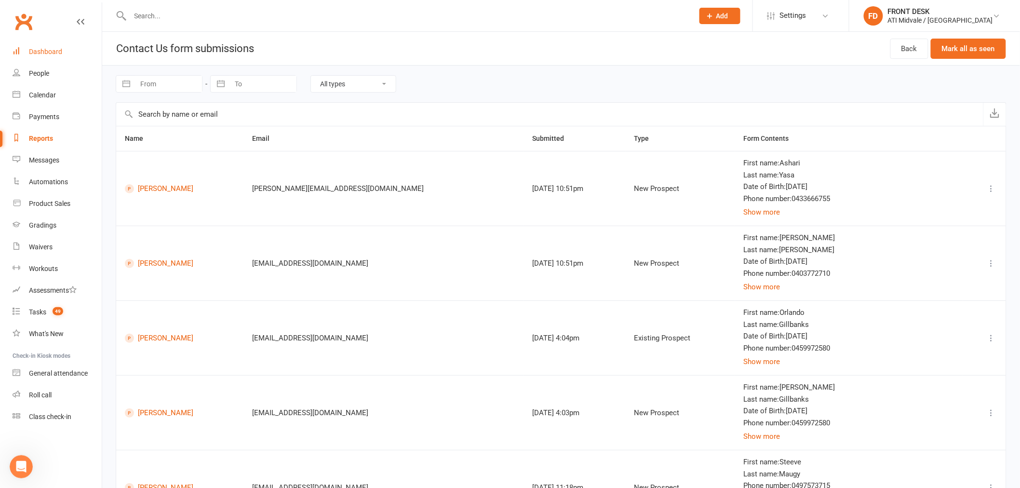
click at [28, 51] on link "Dashboard" at bounding box center [57, 52] width 89 height 22
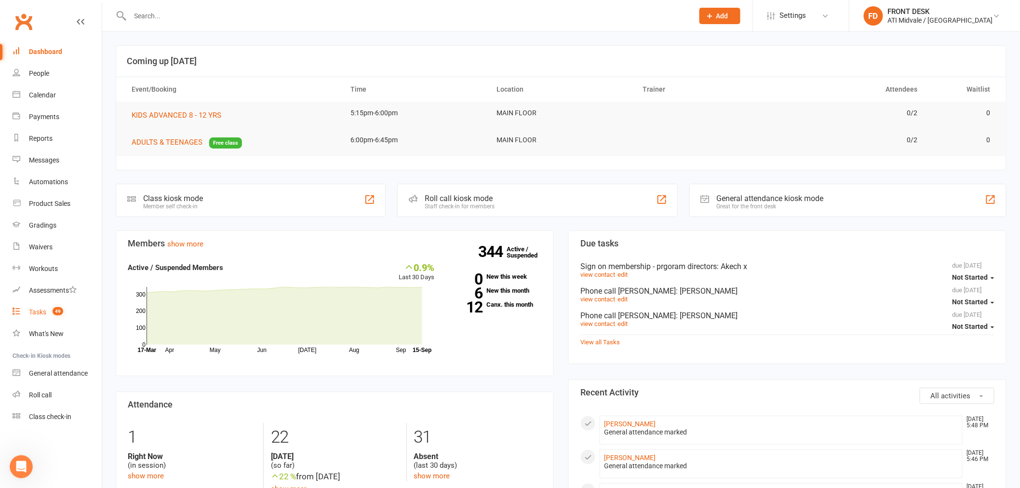
click at [40, 310] on div "Tasks" at bounding box center [37, 312] width 17 height 8
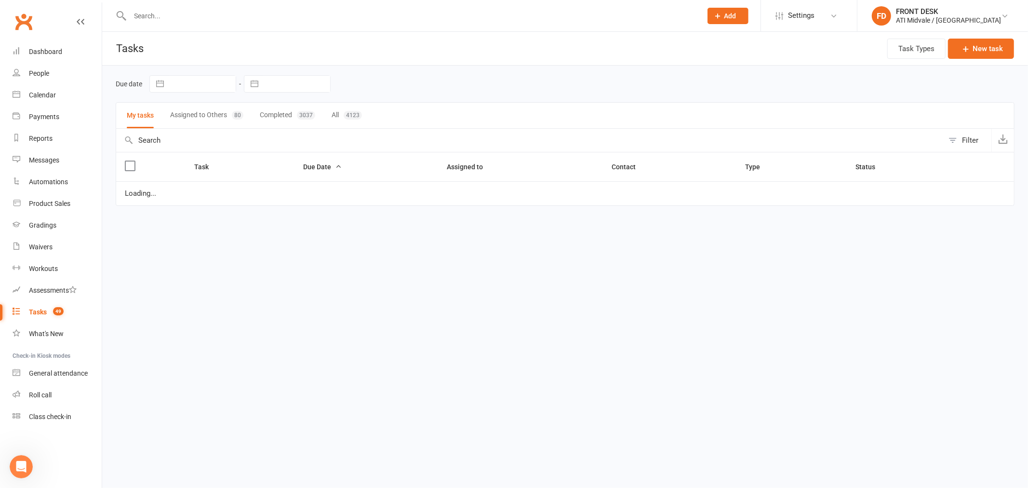
select select "waiting"
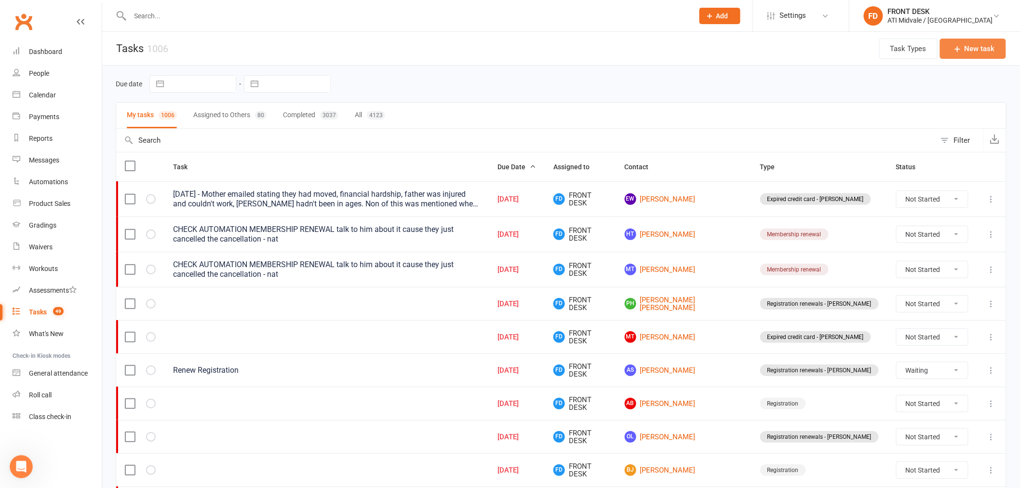
click at [971, 50] on button "New task" at bounding box center [973, 49] width 66 height 20
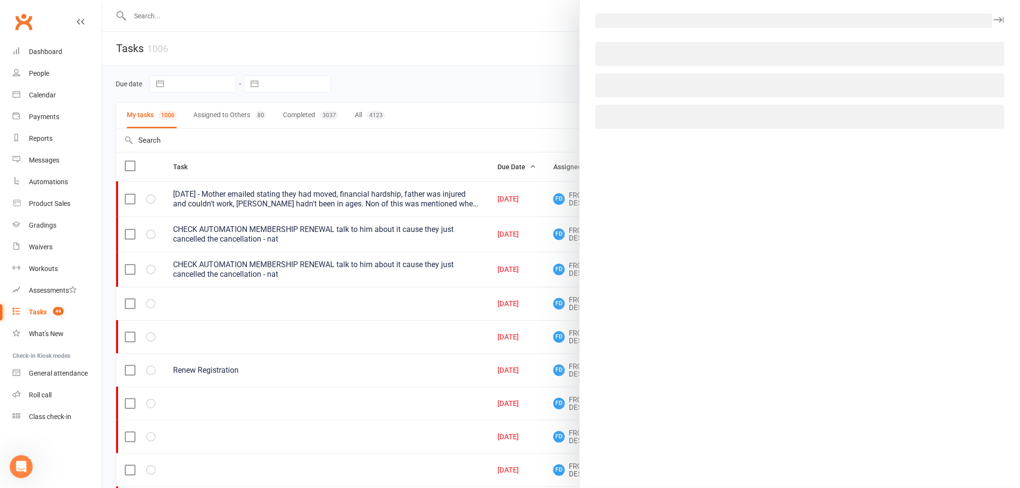
select select "4288"
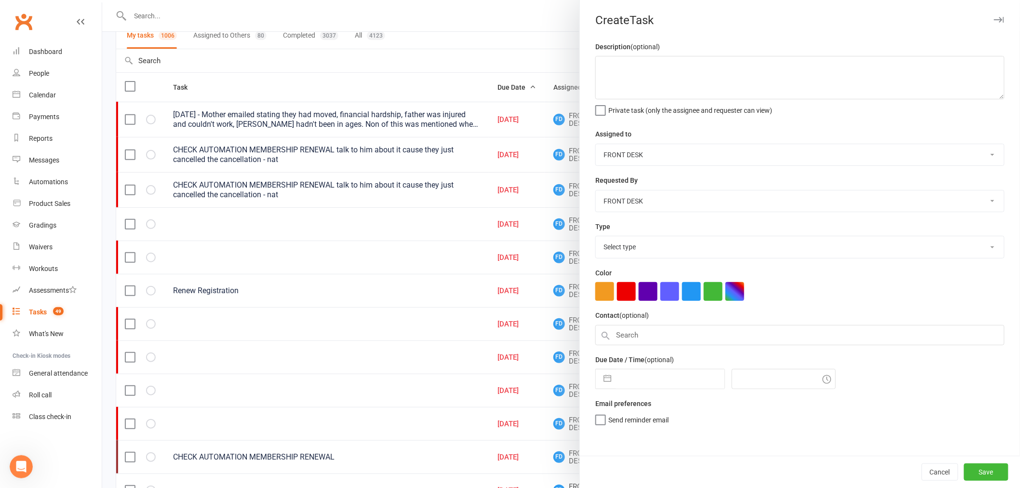
scroll to position [53, 0]
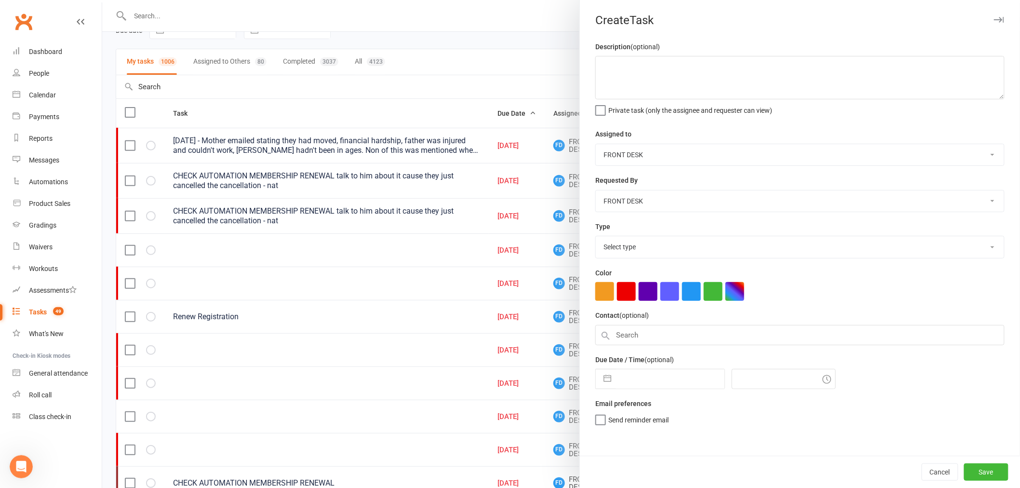
click at [656, 246] on select "Select type Add info to task Automatic renewal checking Booked in for 1st trial…" at bounding box center [800, 246] width 408 height 21
select select "8901"
click at [596, 237] on select "Select type Add info to task Automatic renewal checking Booked in for 1st trial…" at bounding box center [800, 246] width 408 height 21
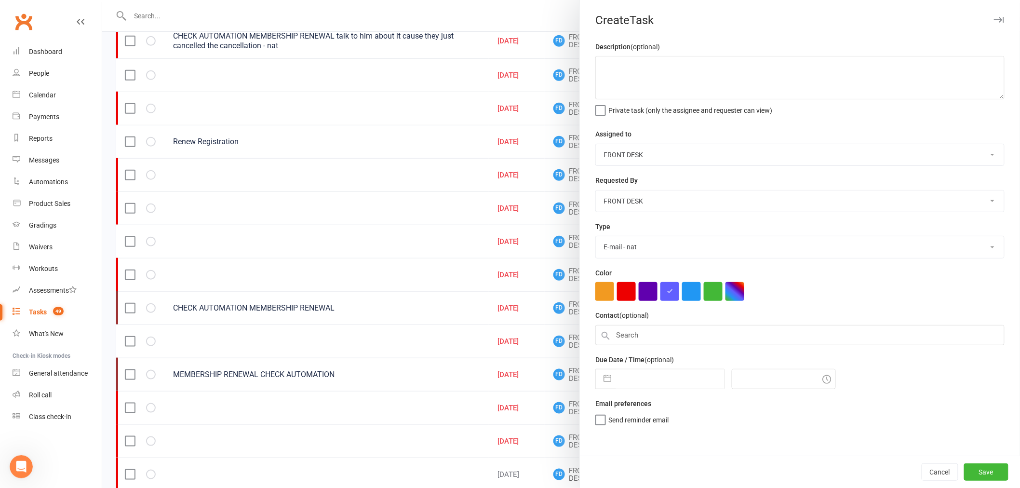
scroll to position [267, 0]
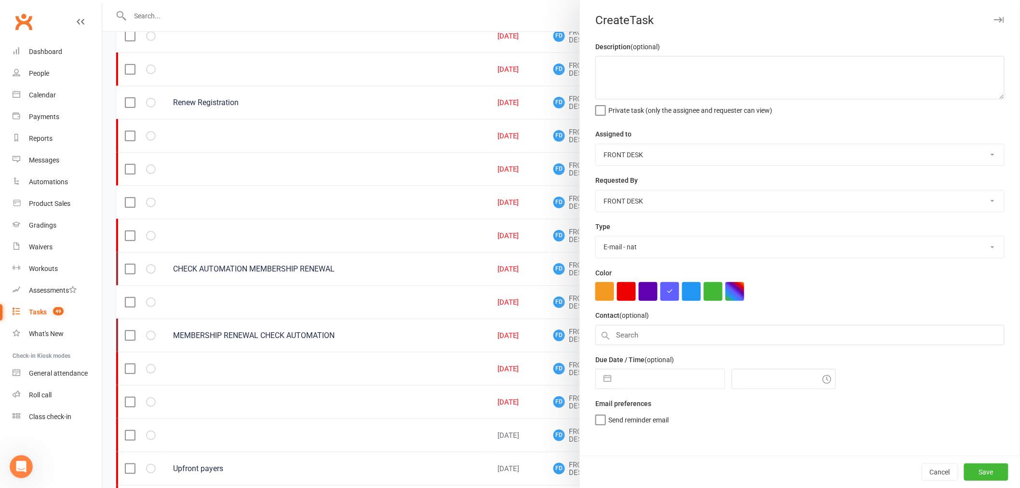
click at [674, 379] on input "text" at bounding box center [670, 378] width 108 height 19
select select "7"
select select "2025"
select select "8"
select select "2025"
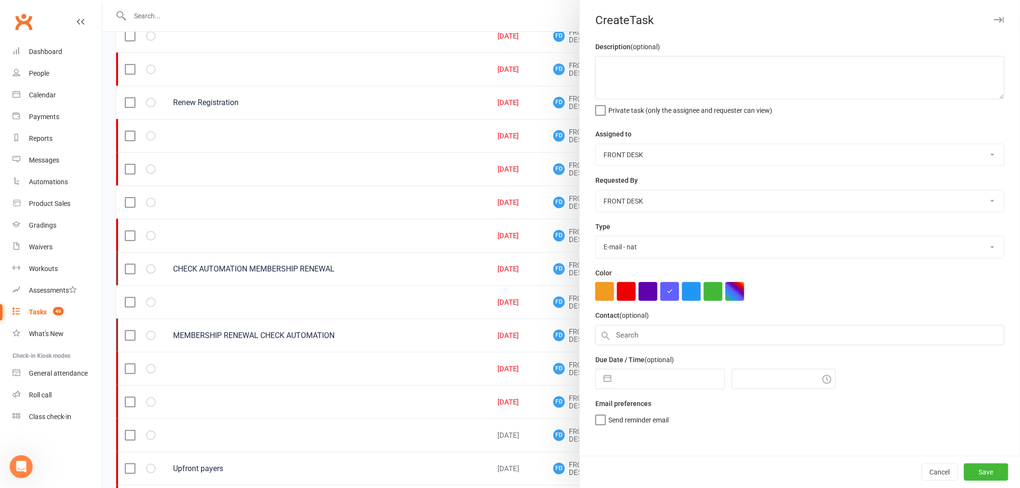
select select "9"
select select "2025"
click at [667, 450] on td "3" at bounding box center [672, 452] width 19 height 18
type input "03 Sep 2025"
type input "6:00pm"
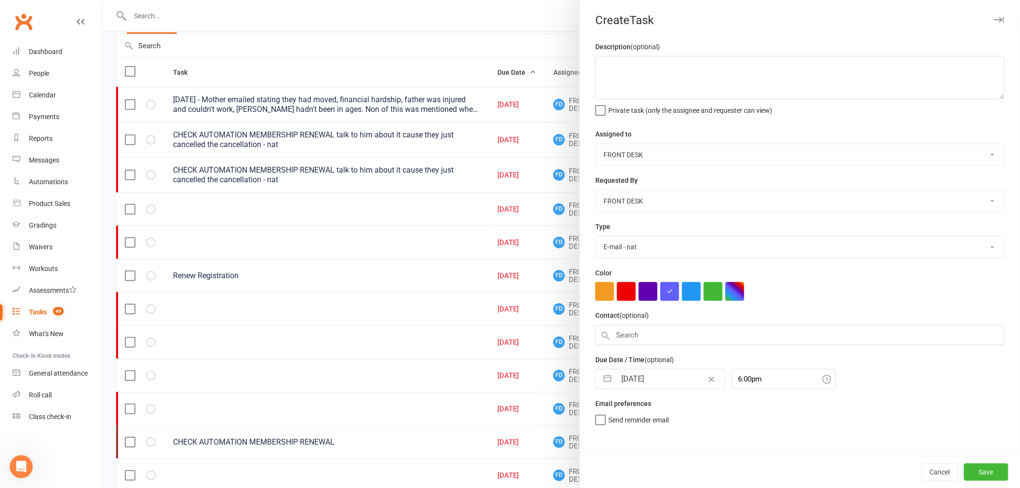
scroll to position [0, 0]
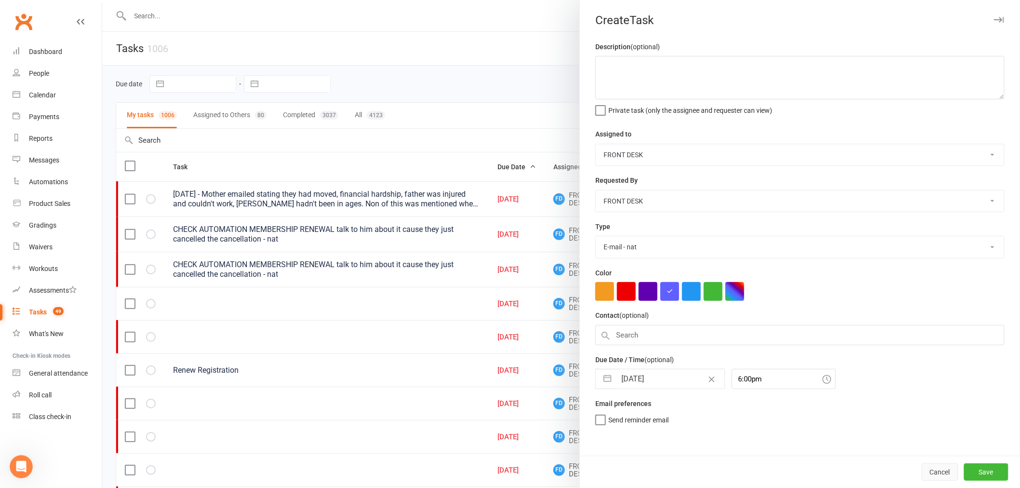
click at [932, 471] on button "Cancel" at bounding box center [939, 471] width 37 height 17
